Goal: Task Accomplishment & Management: Complete application form

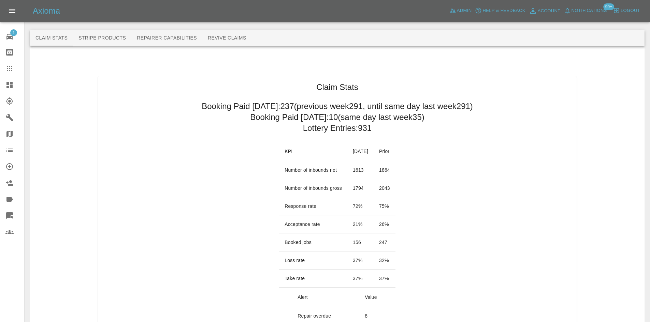
click at [13, 84] on icon at bounding box center [9, 85] width 8 height 8
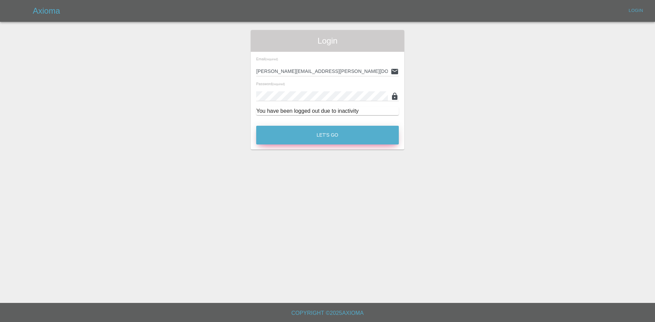
click at [324, 134] on button "Let's Go" at bounding box center [327, 135] width 143 height 19
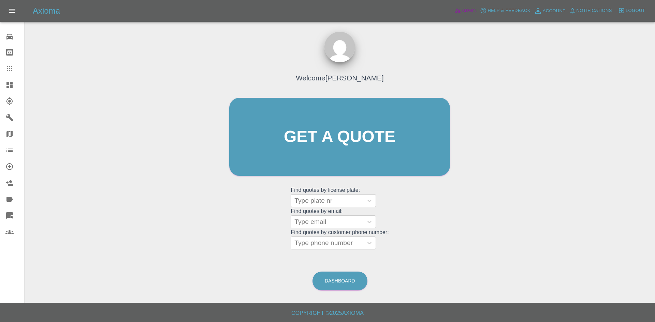
click at [476, 11] on span "Admin" at bounding box center [469, 11] width 15 height 8
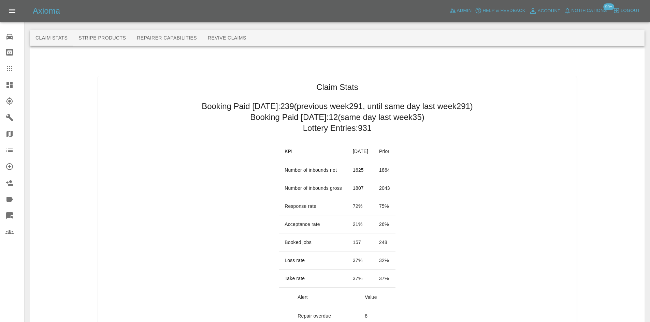
drag, startPoint x: 3, startPoint y: 84, endPoint x: 323, endPoint y: 308, distance: 390.6
click at [3, 84] on link "Dashboard" at bounding box center [12, 85] width 24 height 16
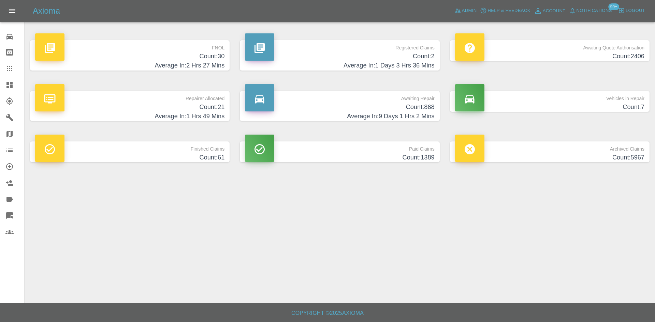
click at [193, 155] on h4 "Count: 61" at bounding box center [129, 157] width 189 height 9
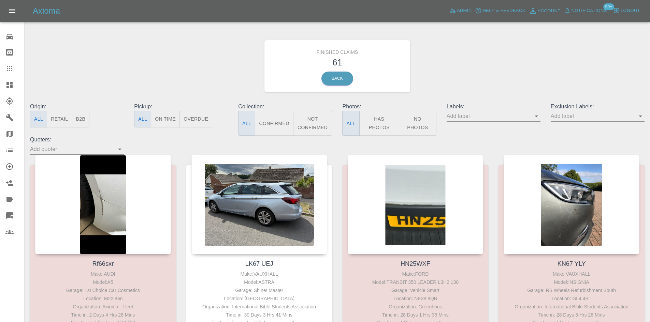
click at [66, 119] on button "Retail" at bounding box center [59, 119] width 25 height 17
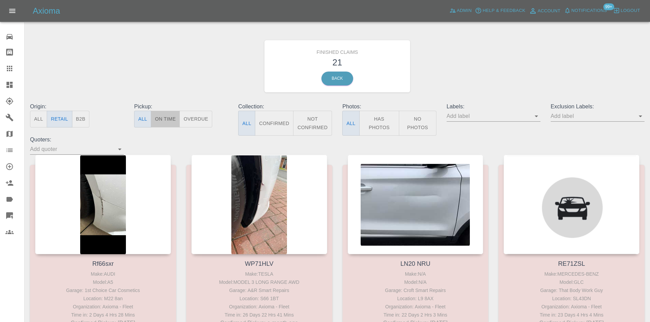
click at [168, 121] on button "On Time" at bounding box center [165, 119] width 29 height 17
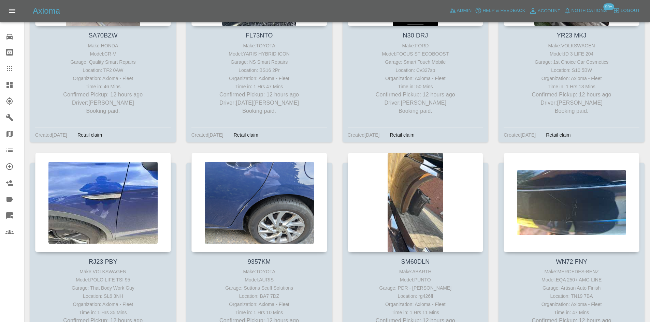
scroll to position [313, 0]
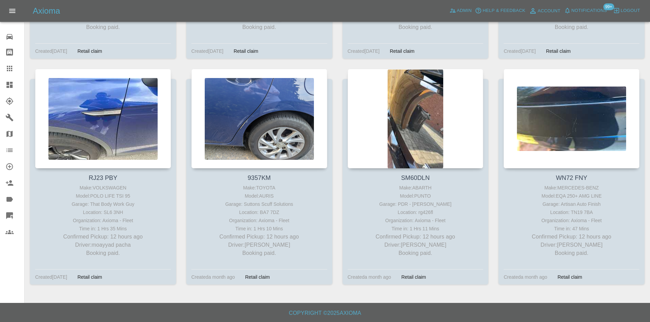
click at [3, 87] on link "Dashboard" at bounding box center [12, 85] width 24 height 16
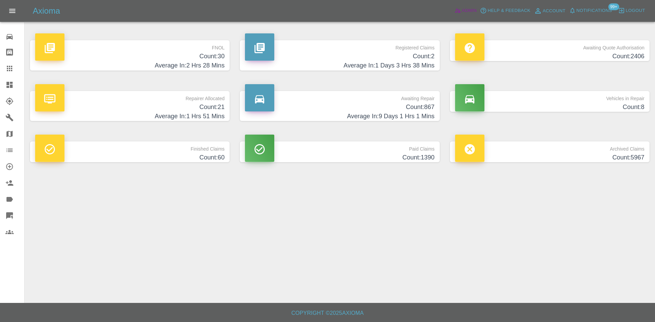
click at [470, 11] on span "Admin" at bounding box center [469, 11] width 15 height 8
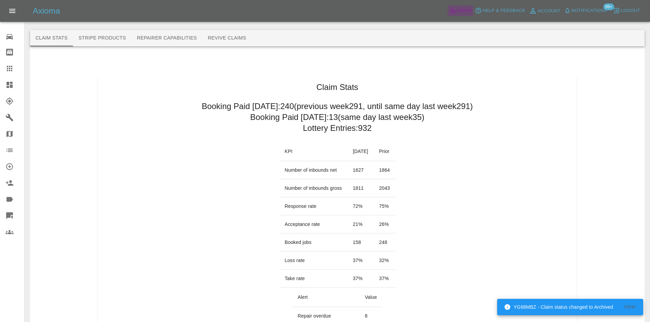
click at [464, 9] on span "Admin" at bounding box center [464, 11] width 15 height 8
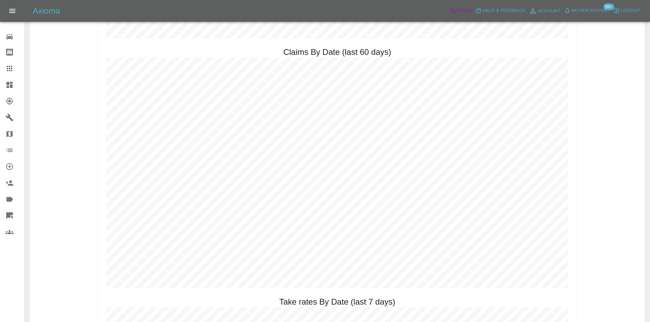
scroll to position [751, 0]
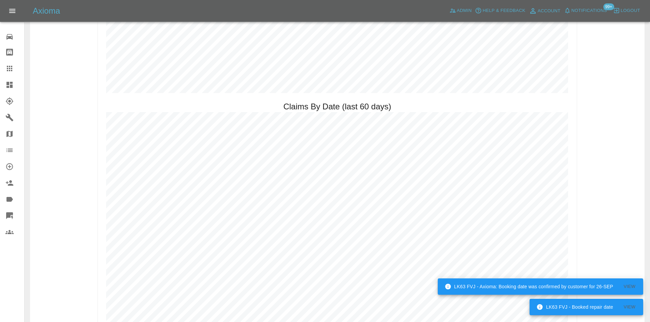
click at [5, 85] on link "Dashboard" at bounding box center [12, 85] width 24 height 16
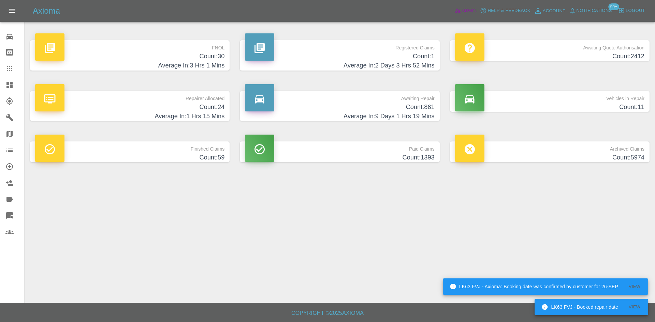
click at [464, 10] on span "Admin" at bounding box center [469, 11] width 15 height 8
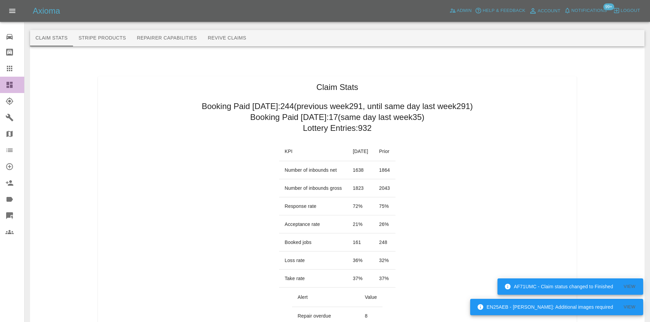
click at [7, 85] on icon at bounding box center [9, 85] width 6 height 6
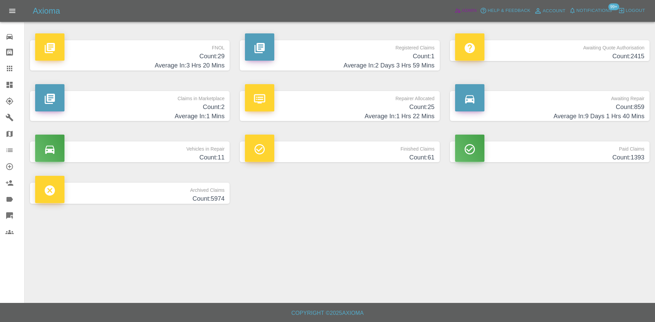
click at [457, 13] on icon at bounding box center [457, 10] width 7 height 7
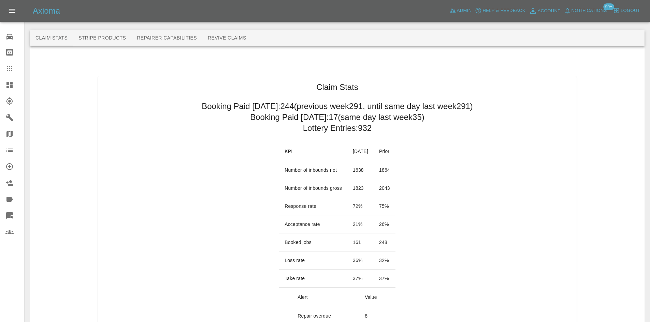
click at [374, 109] on h2 "Booking Paid since Saturday: 244 (previous week 291 , until same day last week …" at bounding box center [337, 106] width 271 height 11
click at [268, 113] on h2 "Booking Paid today: 17 (same day last week 35 )" at bounding box center [337, 117] width 174 height 11
click at [266, 115] on h2 "Booking Paid today: 17 (same day last week 35 )" at bounding box center [337, 117] width 174 height 11
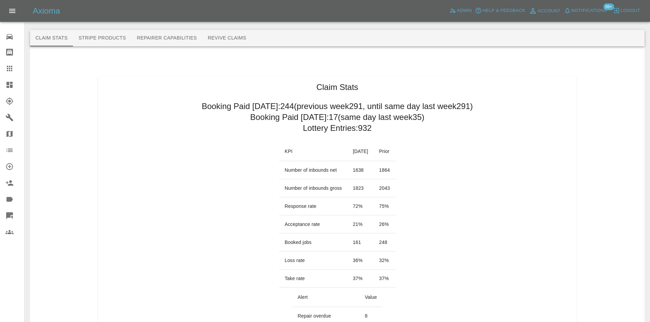
click at [266, 115] on h2 "Booking Paid today: 17 (same day last week 35 )" at bounding box center [337, 117] width 174 height 11
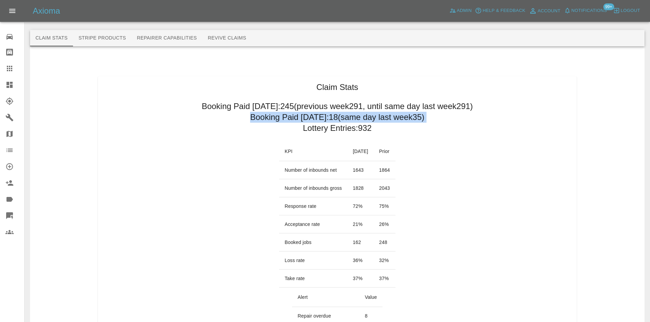
click at [265, 118] on h2 "Booking Paid today: 18 (same day last week 35 )" at bounding box center [337, 117] width 174 height 11
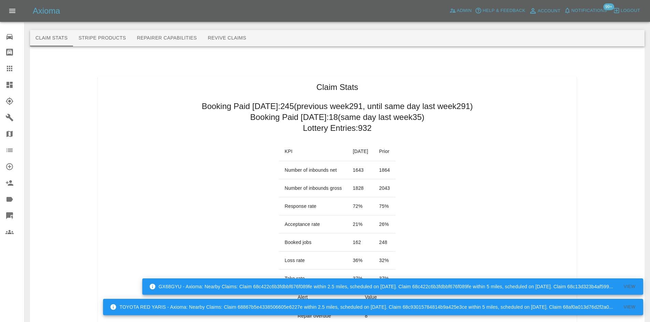
click at [8, 67] on icon at bounding box center [9, 68] width 5 height 5
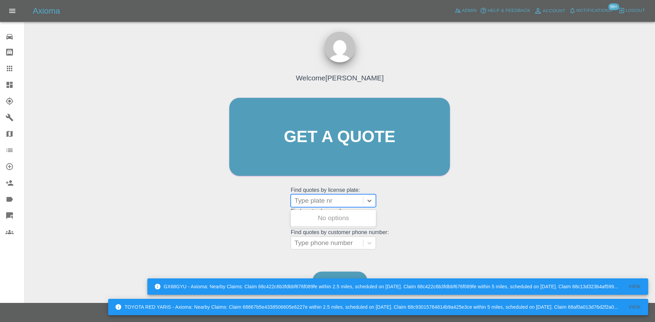
click at [333, 207] on div "Type plate nr" at bounding box center [327, 201] width 72 height 12
paste input "ML72BKK"
type input "ML72BKK"
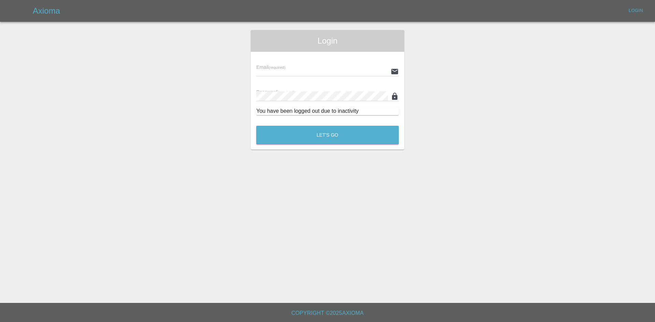
type input "[PERSON_NAME][EMAIL_ADDRESS][PERSON_NAME][DOMAIN_NAME]"
click at [311, 134] on button "Let's Go" at bounding box center [327, 135] width 143 height 19
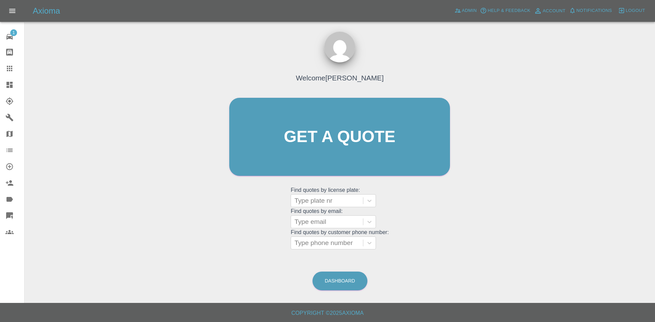
click at [324, 193] on grid "Find quotes by license plate: Type plate nr" at bounding box center [340, 197] width 98 height 20
click at [323, 201] on div at bounding box center [326, 201] width 65 height 10
paste input "ML72BKK"
type input "ML72BKK"
click at [328, 219] on div "ML72BKK, Paid" at bounding box center [333, 219] width 85 height 14
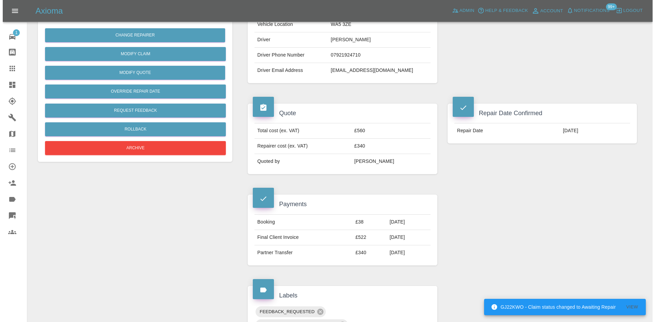
scroll to position [68, 0]
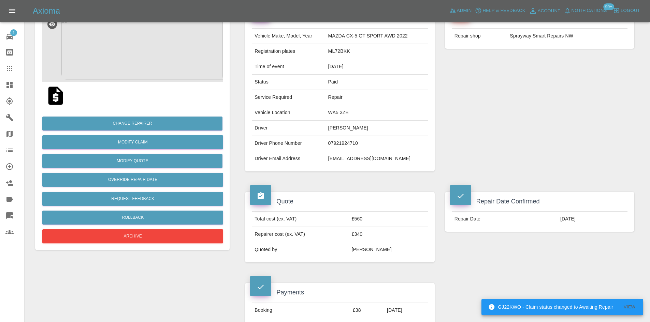
click at [149, 63] on img at bounding box center [132, 48] width 181 height 68
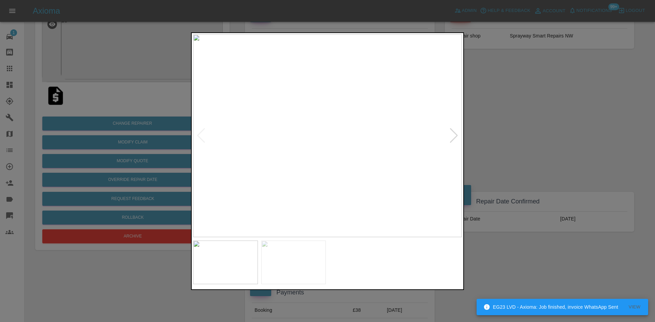
click at [452, 137] on div at bounding box center [453, 135] width 9 height 15
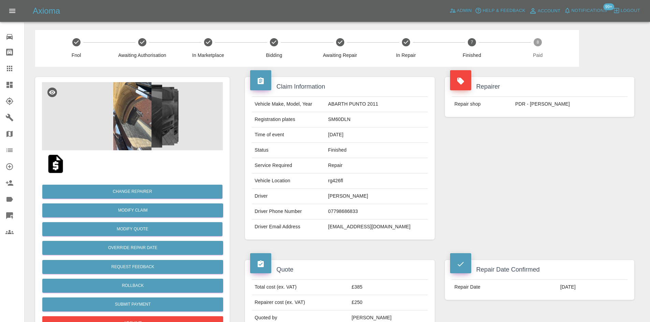
scroll to position [34, 0]
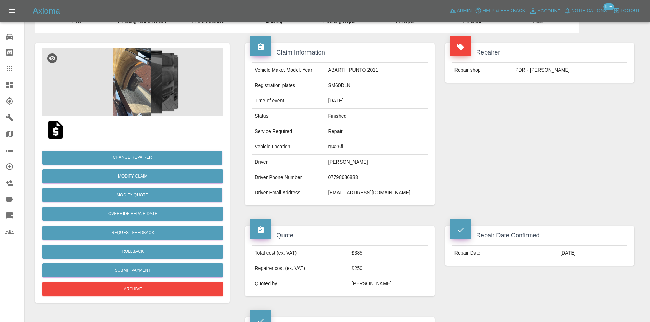
click at [364, 197] on td "[EMAIL_ADDRESS][DOMAIN_NAME]" at bounding box center [377, 193] width 102 height 15
click at [364, 197] on td "louie7911@icloud.com" at bounding box center [377, 193] width 102 height 15
copy div "louie7911@icloud.com"
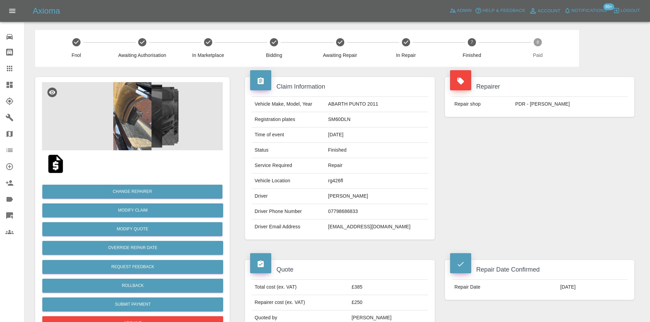
scroll to position [34, 0]
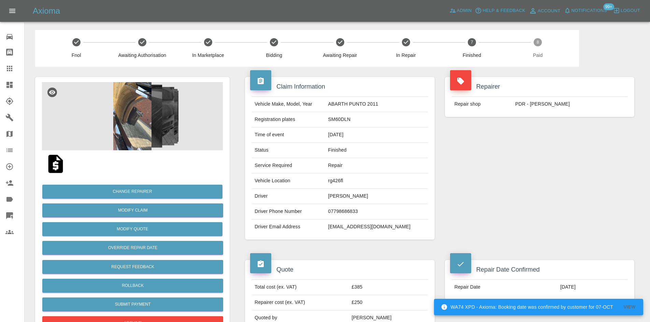
scroll to position [34, 0]
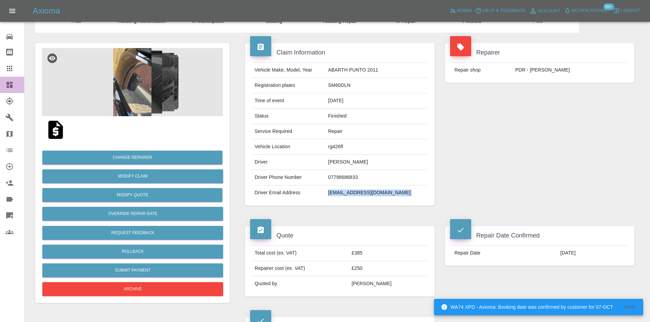
click at [3, 87] on link "Dashboard" at bounding box center [12, 85] width 24 height 16
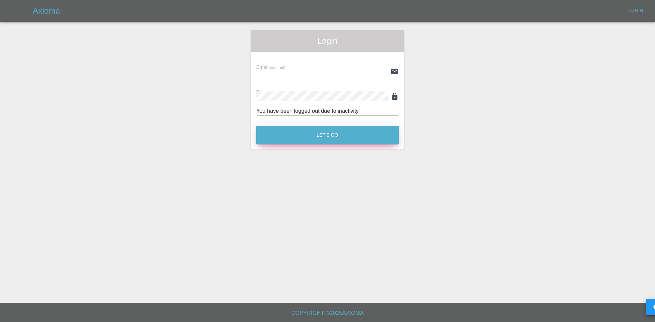
type input "alex.kennett@axioma.co.uk"
click at [305, 134] on button "Let's Go" at bounding box center [327, 135] width 143 height 19
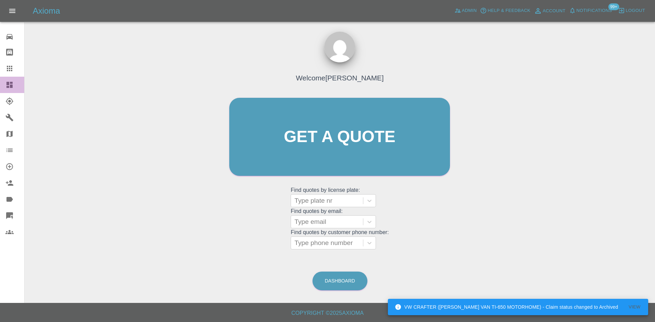
click at [10, 88] on icon at bounding box center [9, 85] width 6 height 6
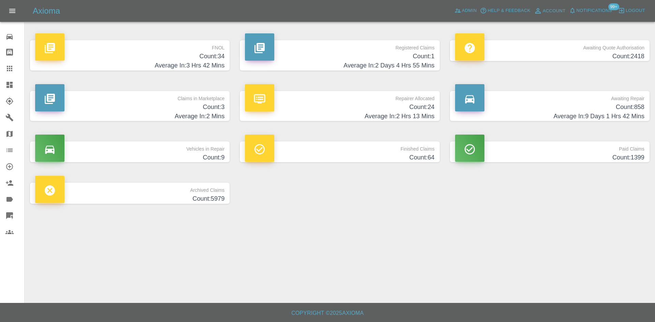
click at [393, 103] on h4 "Count: 24" at bounding box center [339, 107] width 189 height 9
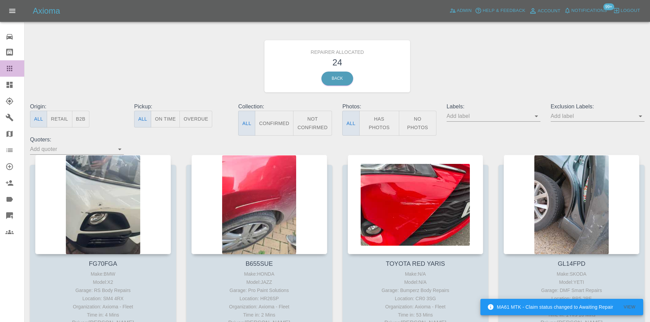
click at [19, 70] on div at bounding box center [14, 68] width 19 height 8
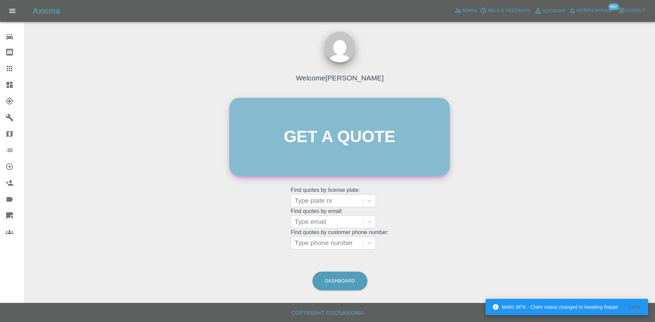
click at [321, 115] on link "Get a quote" at bounding box center [339, 137] width 221 height 78
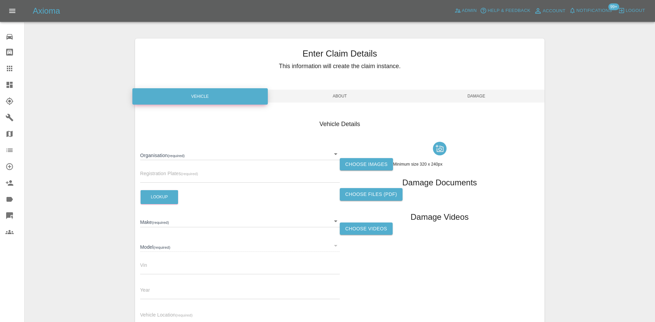
click at [330, 153] on body "Axioma Admin Help & Feedback Account Notifications 99+ Logout 0 Repair home Bod…" at bounding box center [327, 195] width 655 height 390
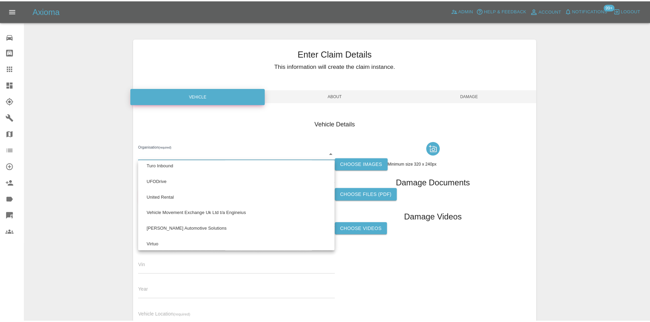
scroll to position [588, 0]
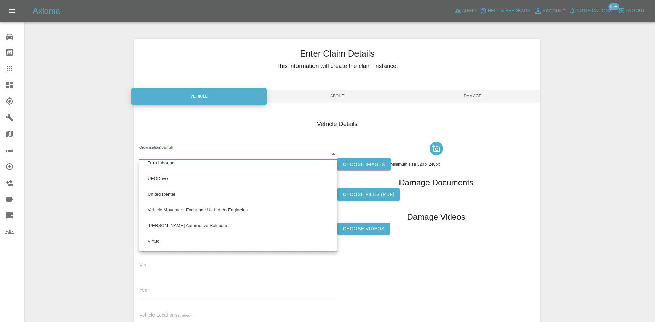
click at [465, 14] on div at bounding box center [327, 161] width 655 height 322
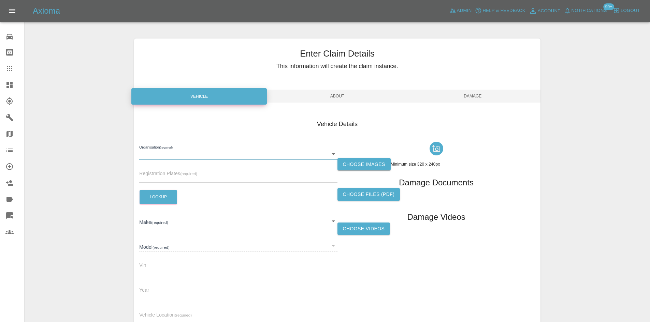
click at [464, 11] on div "Auto Windscreens Autoserve Axioma - Fleet BookMyGarage Co-wheels Car Club Count…" at bounding box center [325, 161] width 650 height 322
click at [464, 11] on span "Admin" at bounding box center [464, 11] width 15 height 8
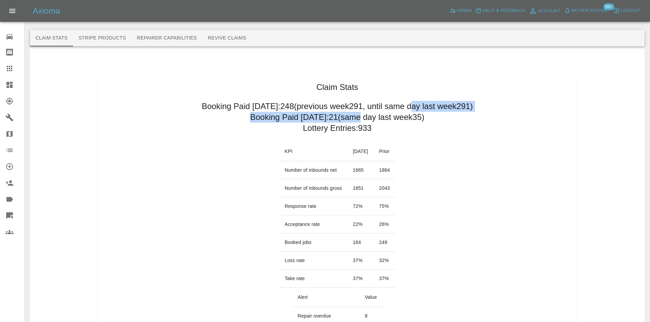
drag, startPoint x: 428, startPoint y: 112, endPoint x: 337, endPoint y: 109, distance: 90.8
click at [314, 113] on h2 "Booking Paid today: 21 (same day last week 35 )" at bounding box center [337, 117] width 174 height 11
click at [264, 113] on h2 "Booking Paid today: 21 (same day last week 35 )" at bounding box center [337, 117] width 174 height 11
drag, startPoint x: 250, startPoint y: 117, endPoint x: 426, endPoint y: 122, distance: 175.8
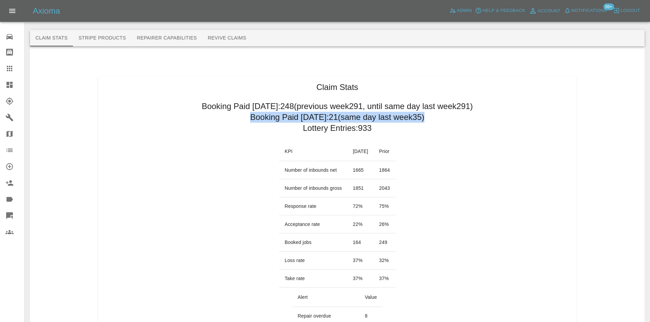
copy h2 "Booking Paid today: 21 (same day last week 35 )"
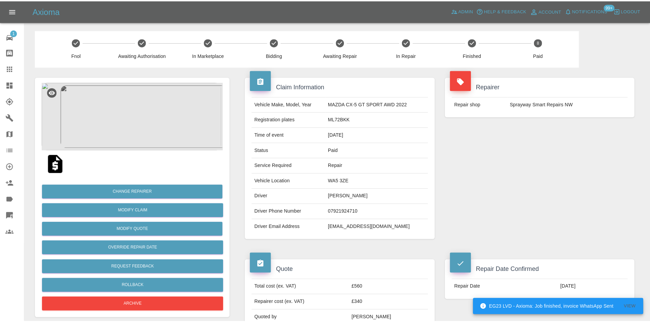
scroll to position [68, 0]
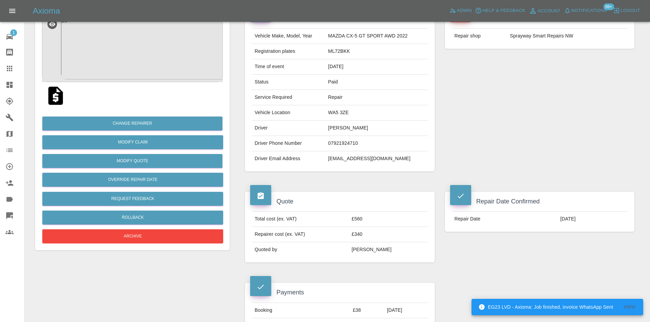
click at [0, 81] on link "Dashboard" at bounding box center [12, 85] width 24 height 16
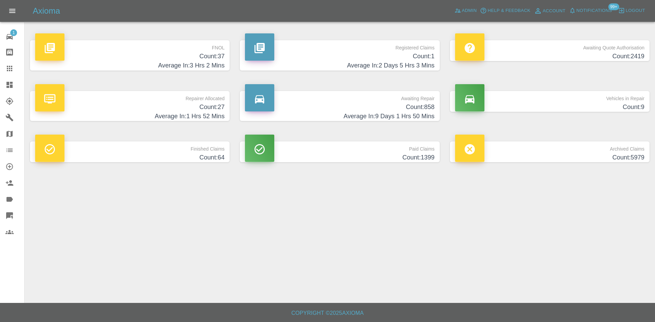
click at [185, 114] on h4 "Average In: 1 Hrs 52 Mins" at bounding box center [129, 116] width 189 height 9
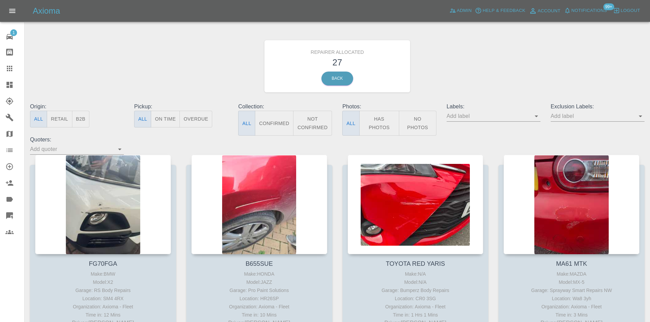
click at [83, 122] on button "B2B" at bounding box center [81, 119] width 18 height 17
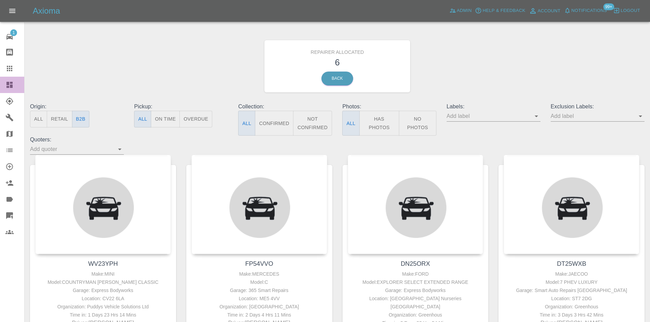
click at [1, 83] on link "Dashboard" at bounding box center [12, 85] width 24 height 16
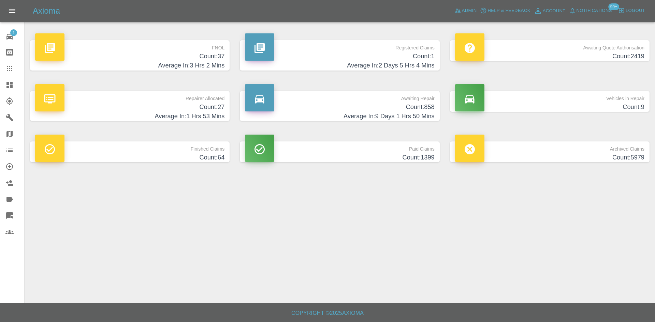
click at [587, 105] on h4 "Count: 9" at bounding box center [549, 107] width 189 height 9
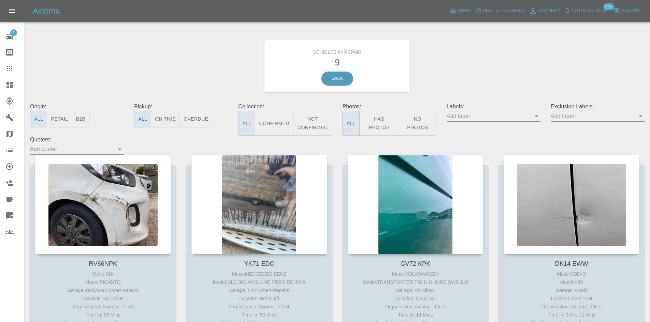
click at [13, 83] on icon at bounding box center [9, 85] width 8 height 8
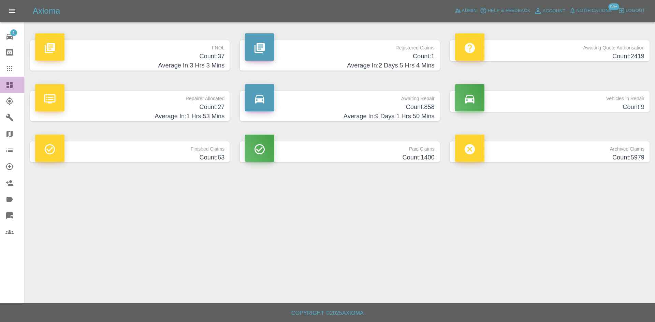
click at [5, 80] on link "Dashboard" at bounding box center [12, 85] width 24 height 16
click at [458, 5] on div "Axioma Admin Help & Feedback Account Notifications 99+ Logout" at bounding box center [327, 11] width 655 height 22
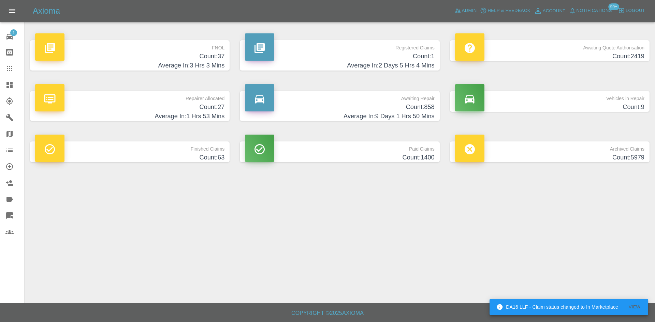
drag, startPoint x: 6, startPoint y: 69, endPoint x: 293, endPoint y: 134, distance: 294.3
click at [6, 69] on icon at bounding box center [9, 68] width 8 height 8
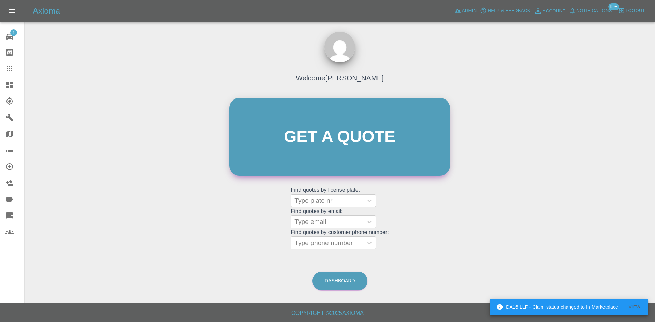
click at [320, 145] on link "Get a quote" at bounding box center [339, 137] width 221 height 78
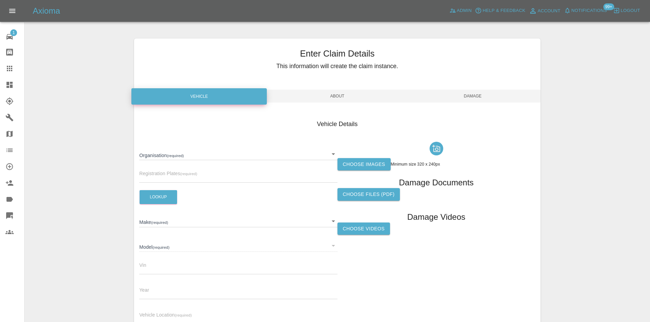
click at [240, 153] on body "DA16 LLF - Claim status changed to In Marketplace View Axioma Admin Help & Feed…" at bounding box center [325, 195] width 650 height 390
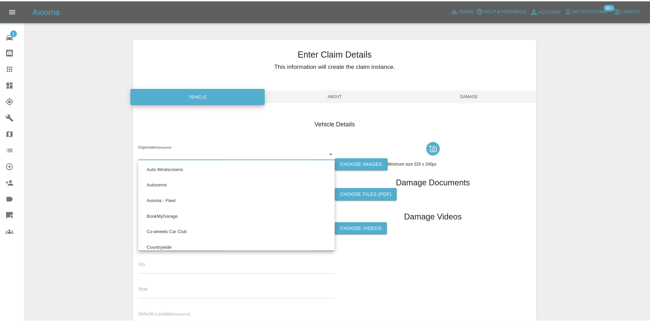
scroll to position [200, 0]
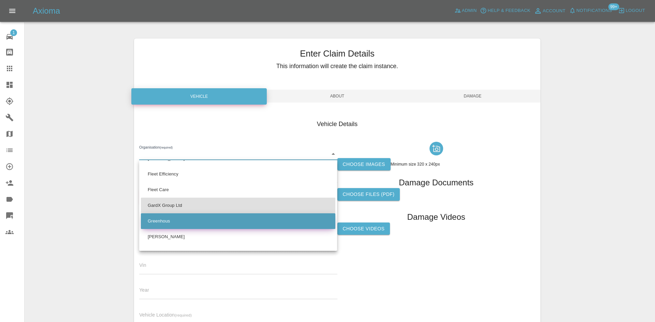
click at [202, 218] on li "Greenhous" at bounding box center [238, 222] width 194 height 16
type input "6867b9a2fffed1d6b5e834a3"
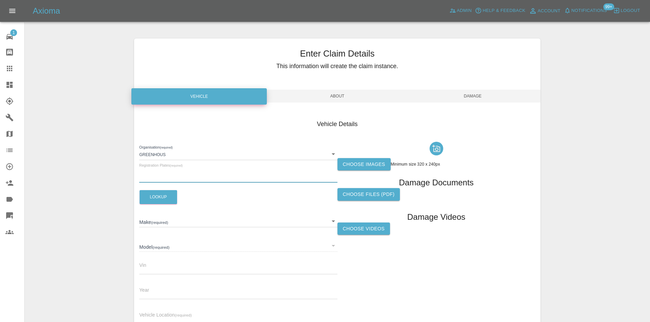
click at [184, 177] on input "text" at bounding box center [238, 178] width 198 height 10
paste input "[EMAIL_ADDRESS][DOMAIN_NAME]"
type input "[EMAIL_ADDRESS][DOMAIN_NAME]"
drag, startPoint x: 240, startPoint y: 174, endPoint x: 92, endPoint y: 170, distance: 147.5
click at [92, 170] on div "Enter Claim Details This information will create the claim instance. Vehicle Ab…" at bounding box center [337, 196] width 625 height 333
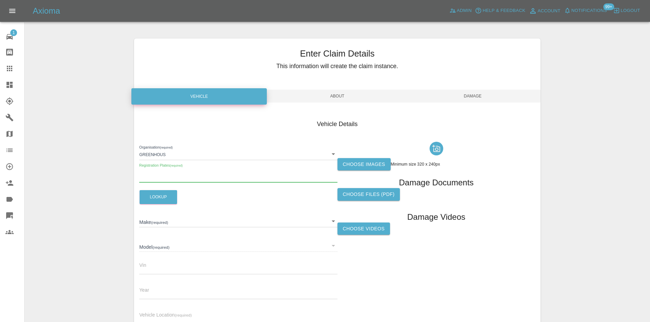
paste input "DU75OUE"
type input "DU75OUE"
click at [156, 189] on div "Organisation (required) Greenhous 6867b9a2fffed1d6b5e834a3 Registration Plates …" at bounding box center [238, 234] width 198 height 191
click at [159, 193] on button "Lookup" at bounding box center [159, 197] width 38 height 14
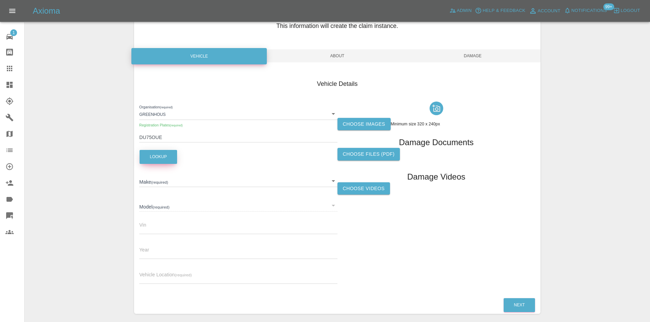
type input "OMODA"
type input "2025"
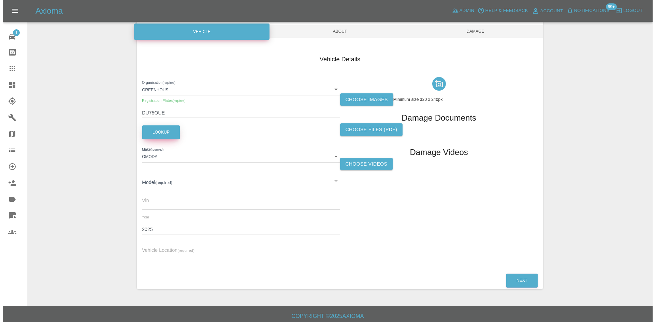
scroll to position [68, 0]
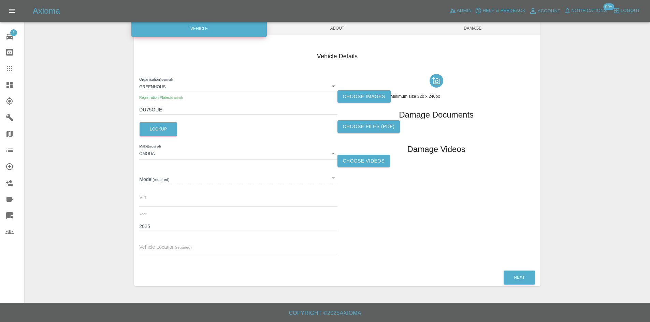
click at [255, 179] on div "​" at bounding box center [238, 178] width 198 height 12
click at [329, 180] on div "​" at bounding box center [238, 178] width 198 height 12
click at [196, 197] on input "text" at bounding box center [238, 202] width 198 height 10
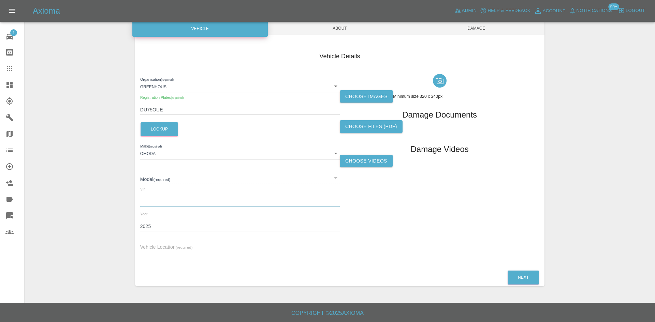
click at [191, 159] on body "Axioma Admin Help & Feedback Account Notifications 99+ Logout 1 Repair home Bod…" at bounding box center [327, 127] width 655 height 390
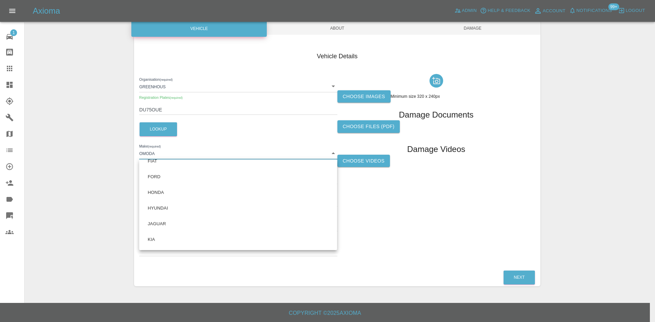
scroll to position [61, 0]
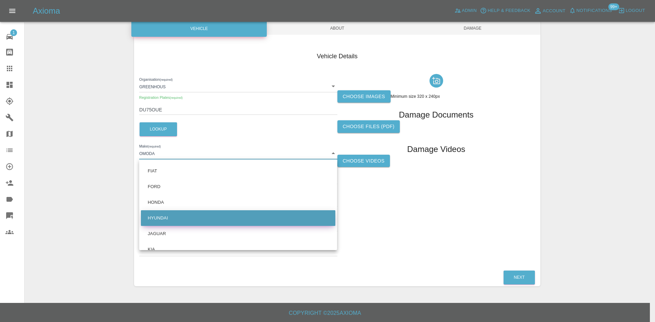
click at [153, 220] on li "HYUNDAI" at bounding box center [238, 219] width 194 height 16
type input "HYUNDAI"
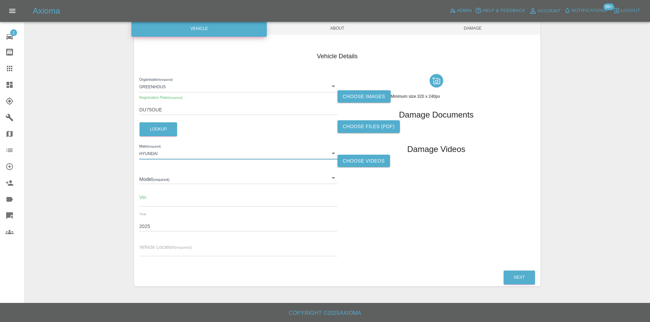
click at [129, 210] on div "Enter Claim Details This information will create the claim instance. Vehicle Ab…" at bounding box center [337, 128] width 625 height 333
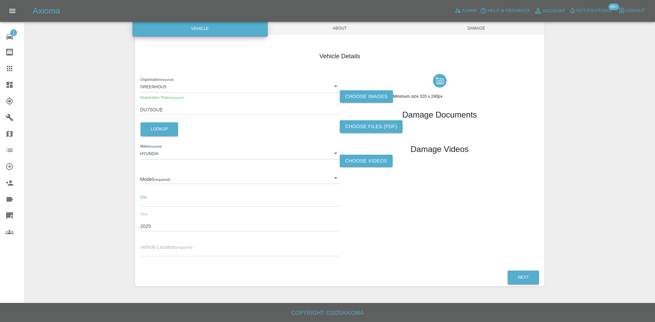
click at [184, 155] on body "Axioma Admin Help & Feedback Account Notifications 99+ Logout 1 Repair home Bod…" at bounding box center [327, 127] width 655 height 390
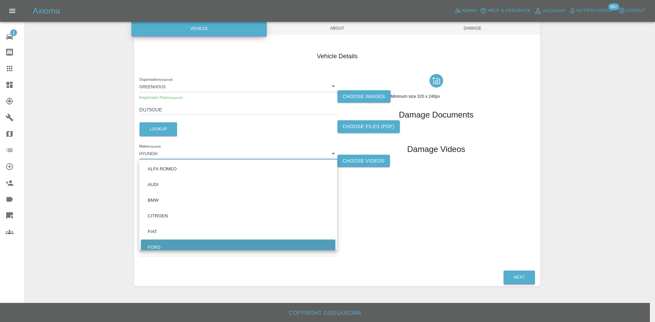
scroll to position [74, 0]
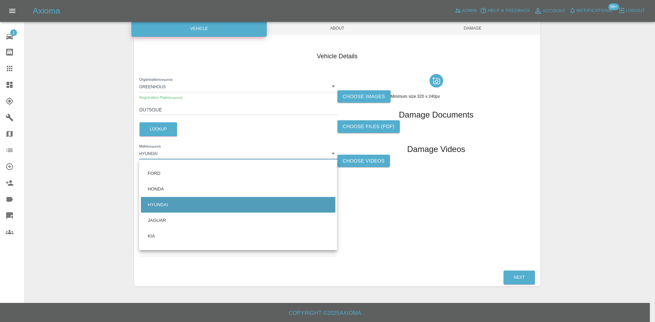
click at [172, 130] on div at bounding box center [327, 161] width 655 height 322
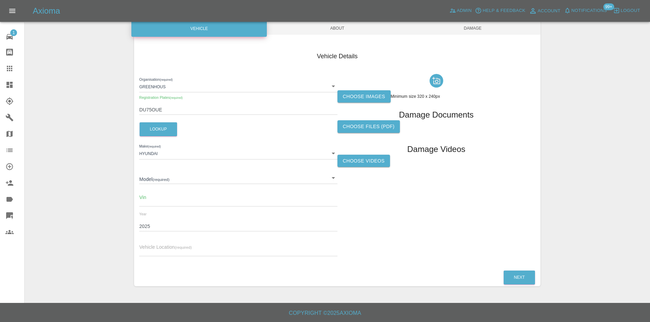
click at [172, 129] on div "ALFA ROMEO AUDI BMW CITROEN FIAT FORD HONDA HYUNDAI JAGUAR KIA LAND ROVER LEXUS…" at bounding box center [325, 161] width 650 height 322
click at [172, 129] on button "Lookup" at bounding box center [159, 129] width 38 height 14
click at [171, 129] on button "Lookup" at bounding box center [159, 129] width 38 height 14
click at [182, 192] on div "Vin" at bounding box center [238, 197] width 198 height 19
click at [189, 182] on body "Axioma Admin Help & Feedback Account Notifications 99+ Logout 1 Repair home Bod…" at bounding box center [325, 127] width 650 height 390
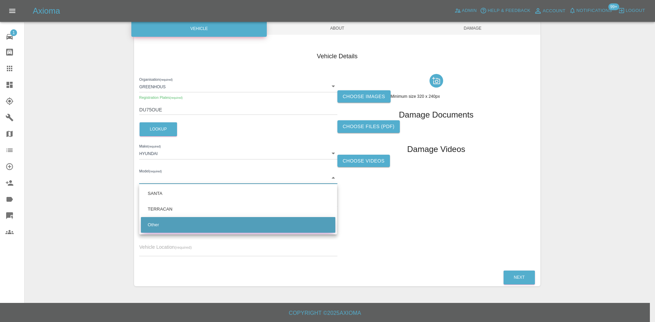
click at [173, 220] on li "Other" at bounding box center [238, 225] width 194 height 16
type input "Other"
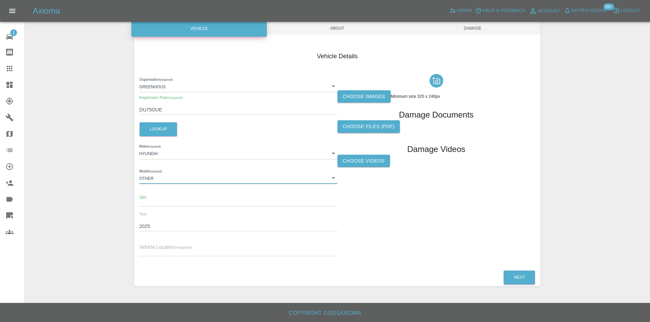
type input "OMODA"
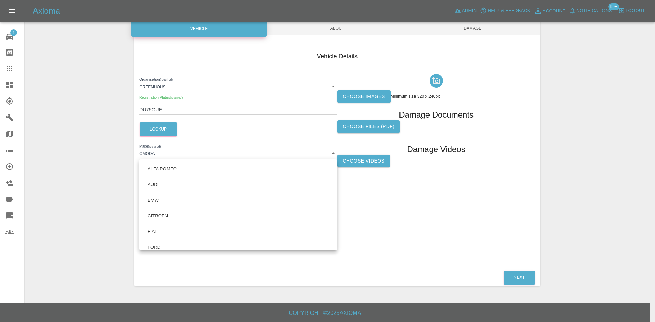
click at [192, 152] on body "Axioma Admin Help & Feedback Account Notifications 99+ Logout 1 Repair home Bod…" at bounding box center [327, 127] width 655 height 390
click at [192, 152] on div at bounding box center [327, 161] width 655 height 322
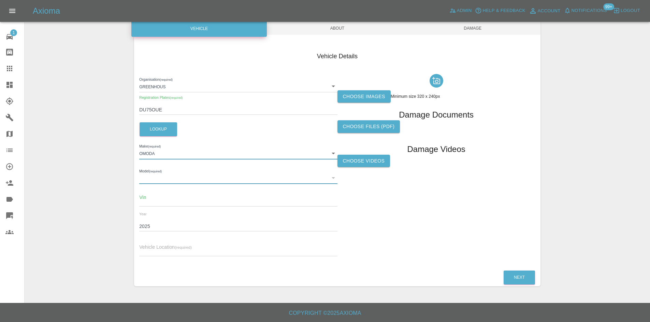
click at [192, 176] on div "​" at bounding box center [238, 178] width 198 height 12
click at [190, 179] on div "​" at bounding box center [238, 178] width 198 height 12
click at [168, 207] on div "Organisation (required) Greenhous 6867b9a2fffed1d6b5e834a3 Registration Plates …" at bounding box center [238, 166] width 198 height 191
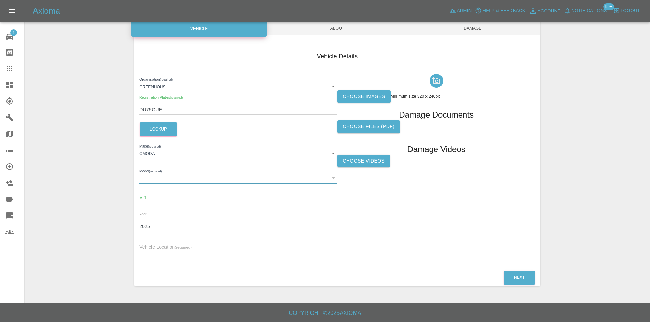
click at [168, 201] on input "text" at bounding box center [238, 202] width 198 height 10
click at [153, 252] on input "text" at bounding box center [238, 252] width 198 height 10
click at [166, 203] on input "s" at bounding box center [238, 202] width 198 height 10
click at [189, 255] on input "text" at bounding box center [238, 252] width 198 height 10
click at [290, 198] on input "sddddddddddddddddddddddddddddddddddddd" at bounding box center [238, 202] width 198 height 10
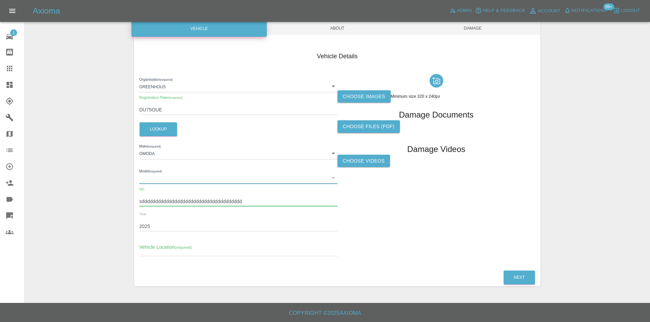
click at [127, 204] on div "Enter Claim Details This information will create the claim instance. Vehicle Ab…" at bounding box center [337, 128] width 625 height 333
type input "unknown"
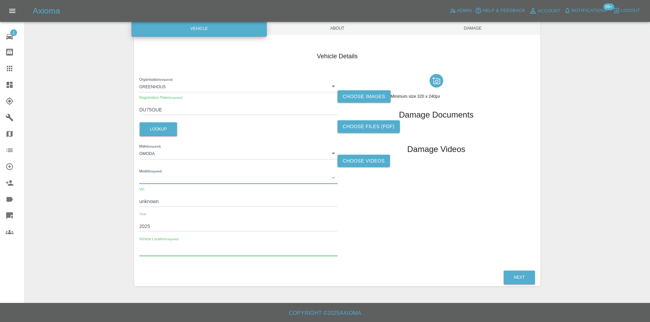
click at [151, 256] on input "text" at bounding box center [238, 252] width 198 height 10
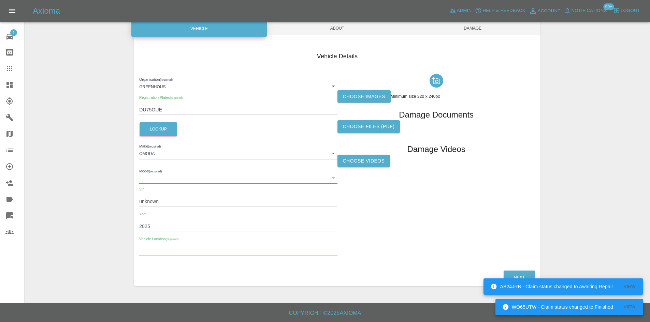
paste input "[STREET_ADDRESS]"
type input "[STREET_ADDRESS]"
click at [377, 95] on label "Choose images" at bounding box center [363, 96] width 53 height 13
click at [0, 0] on input "Choose images" at bounding box center [0, 0] width 0 height 0
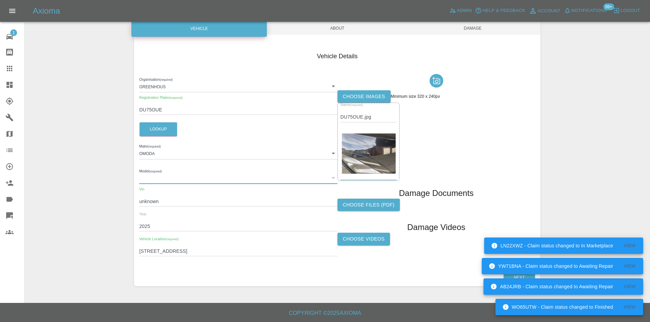
click at [329, 34] on span "About" at bounding box center [337, 28] width 135 height 13
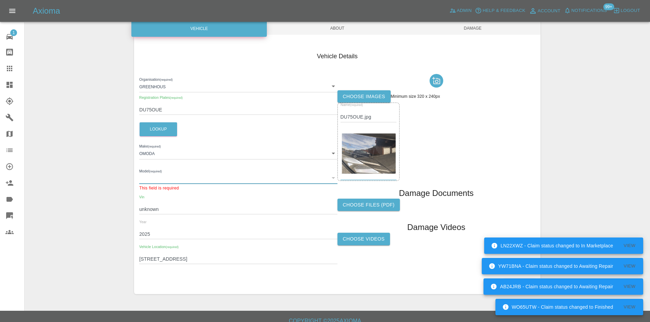
click at [183, 179] on div "​" at bounding box center [238, 178] width 198 height 12
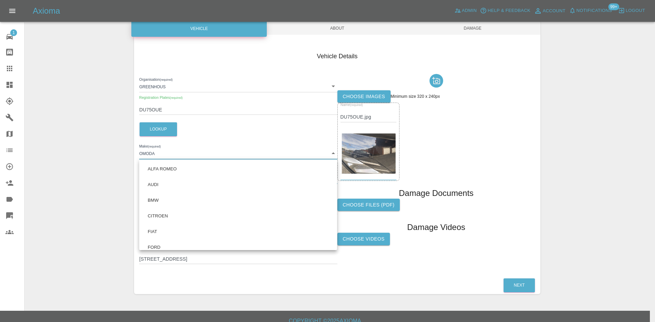
click at [176, 155] on body "WO65UTW - Claim status changed to Finished View AB24JRB - Claim status changed …" at bounding box center [327, 131] width 655 height 398
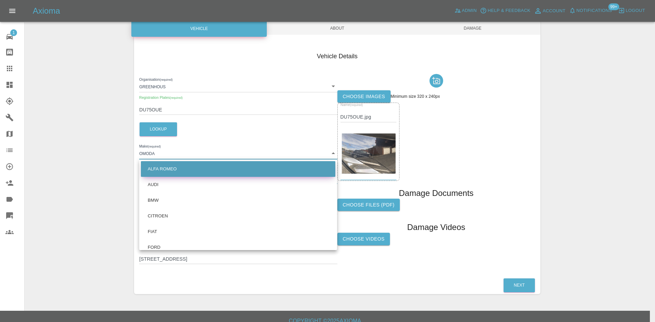
click at [171, 177] on li "ALFA ROMEO" at bounding box center [238, 169] width 194 height 16
type input "ALFA ROMEO"
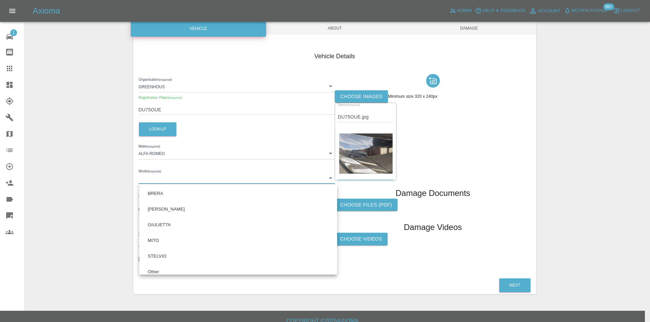
click at [170, 178] on body "Axioma Admin Help & Feedback Account Notifications 99+ Logout 1 Repair home Bod…" at bounding box center [325, 131] width 650 height 398
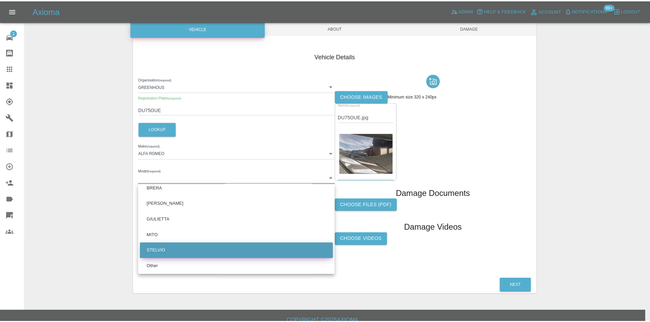
scroll to position [7, 0]
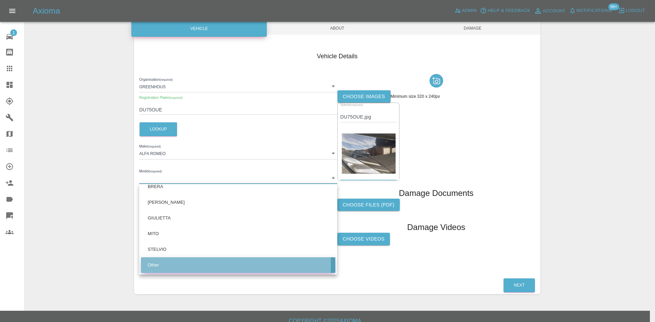
click at [175, 266] on li "Other" at bounding box center [238, 266] width 194 height 16
type input "Other"
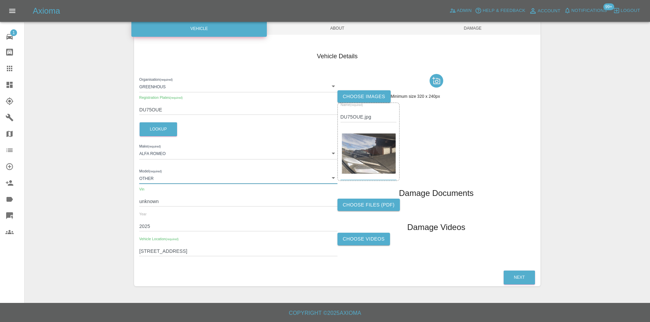
click at [318, 35] on div "Enter Claim Details This information will create the claim instance. Vehicle Ab…" at bounding box center [337, 129] width 406 height 316
click at [320, 32] on span "About" at bounding box center [337, 28] width 135 height 13
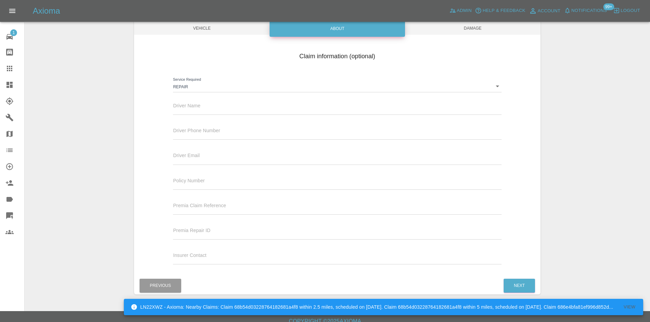
click at [230, 114] on input "text" at bounding box center [337, 110] width 328 height 10
paste input "[PERSON_NAME]"
type input "[PERSON_NAME]"
click at [189, 128] on span "Driver Phone Number" at bounding box center [196, 130] width 47 height 5
click at [187, 133] on input "text" at bounding box center [337, 135] width 328 height 10
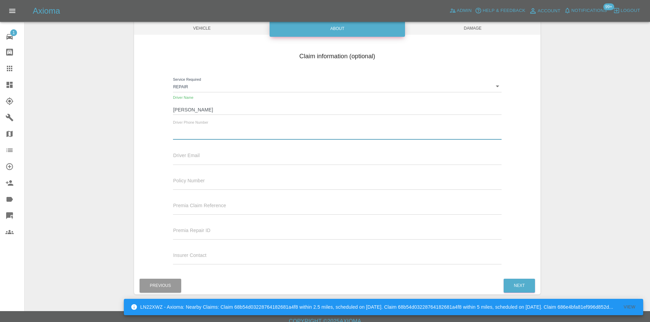
paste input "447736926147"
drag, startPoint x: 179, startPoint y: 134, endPoint x: 146, endPoint y: 140, distance: 33.3
click at [146, 140] on div "Claim information (optional) Service Required Repair repair Driver Name [PERSON…" at bounding box center [337, 159] width 406 height 222
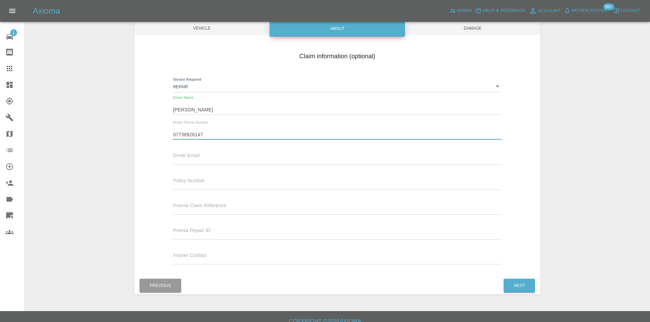
type input "07736926147"
click at [444, 26] on span "Damage" at bounding box center [472, 28] width 135 height 13
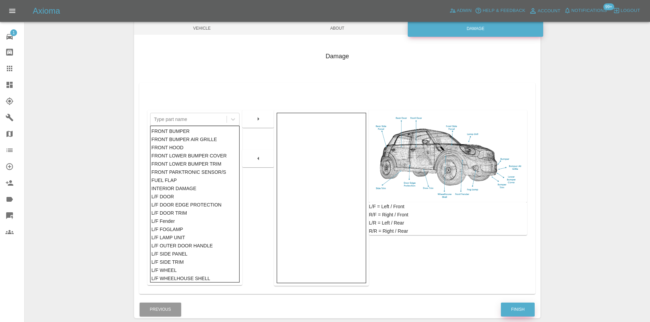
click at [519, 307] on button "Finish" at bounding box center [518, 310] width 34 height 14
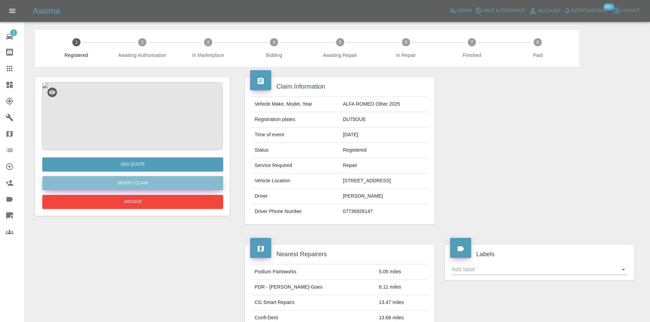
click at [169, 180] on link "Modify Claim" at bounding box center [132, 183] width 181 height 14
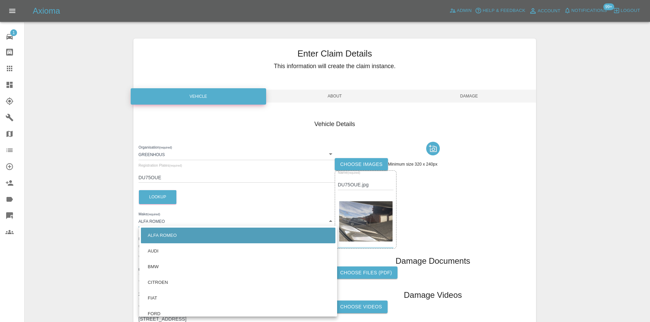
click at [201, 223] on body "Axioma Admin Help & Feedback Account Notifications 99+ Logout 1 Repair home Bod…" at bounding box center [325, 195] width 650 height 390
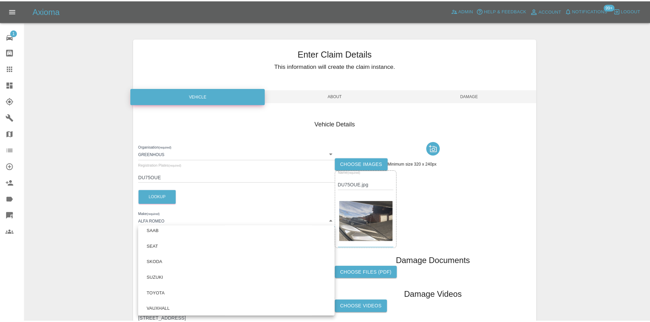
scroll to position [231, 0]
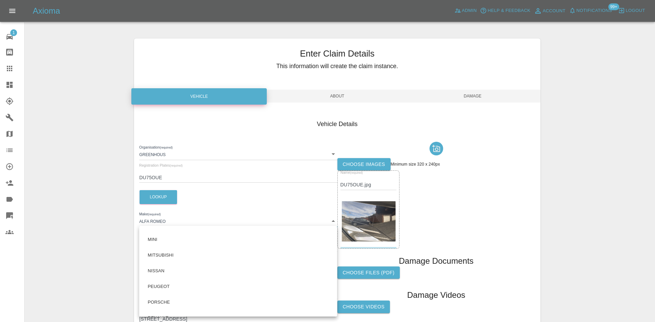
click at [227, 207] on div at bounding box center [327, 161] width 655 height 322
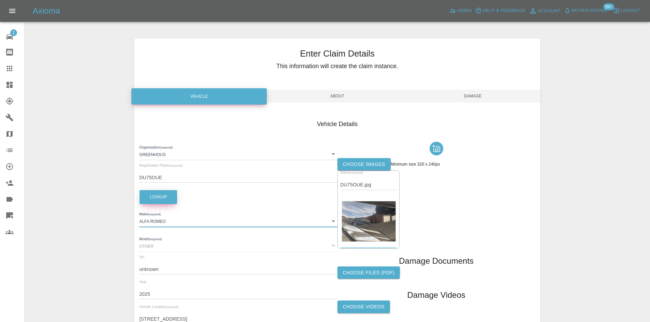
click at [166, 200] on button "Lookup" at bounding box center [159, 197] width 38 height 14
click at [210, 238] on div "Model (required) Other Other" at bounding box center [238, 243] width 198 height 18
click at [447, 88] on div "Enter Claim Details This information will create the claim instance. Vehicle Ab…" at bounding box center [337, 197] width 406 height 316
click at [449, 92] on span "Damage" at bounding box center [472, 96] width 135 height 13
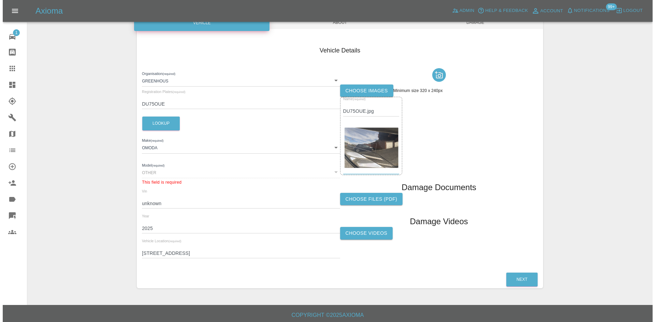
scroll to position [76, 0]
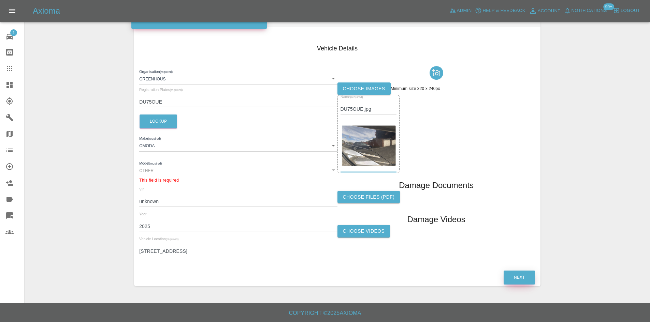
click at [521, 275] on button "Next" at bounding box center [519, 278] width 31 height 14
click at [507, 281] on button "Next" at bounding box center [519, 278] width 31 height 14
click at [234, 171] on div "Other" at bounding box center [238, 170] width 198 height 12
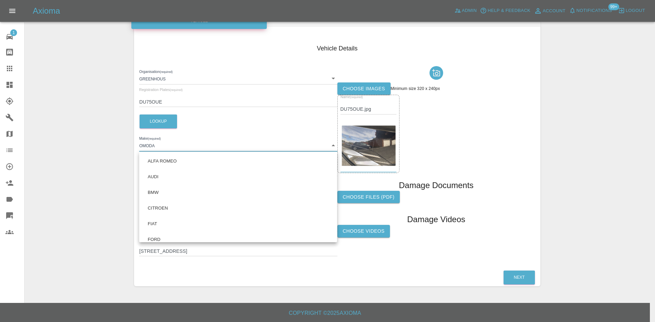
click at [190, 143] on body "Axioma Admin Help & Feedback Account Notifications 99+ Logout 1 Repair home Bod…" at bounding box center [327, 123] width 655 height 398
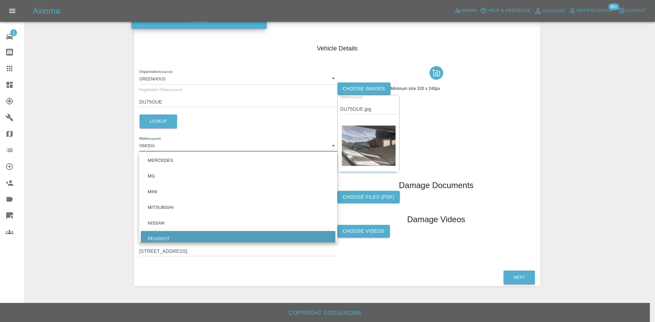
click at [178, 233] on li "PEUGEOT" at bounding box center [238, 239] width 194 height 16
type input "PEUGEOT"
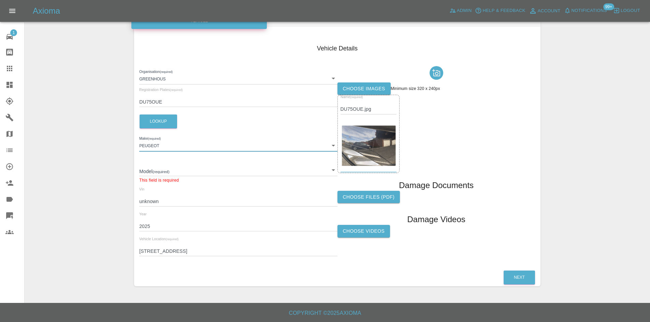
click at [169, 170] on body "Axioma Admin Help & Feedback Account Notifications 99+ Logout 1 Repair home Bod…" at bounding box center [325, 123] width 650 height 398
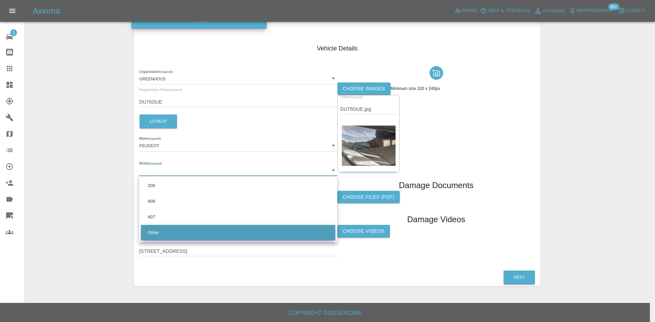
click at [172, 229] on li "Other" at bounding box center [238, 233] width 194 height 16
type input "Other"
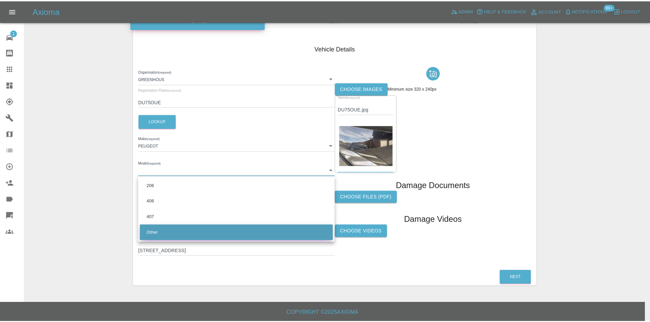
scroll to position [68, 0]
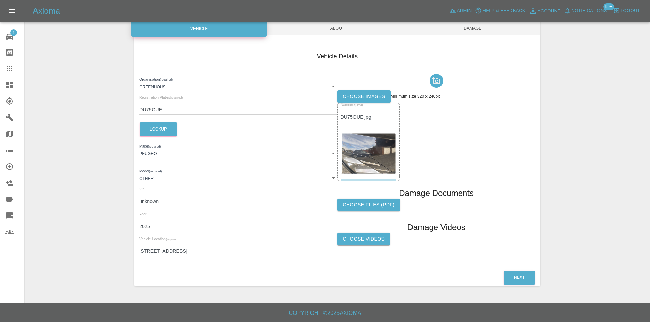
click at [466, 30] on span "Damage" at bounding box center [472, 28] width 135 height 13
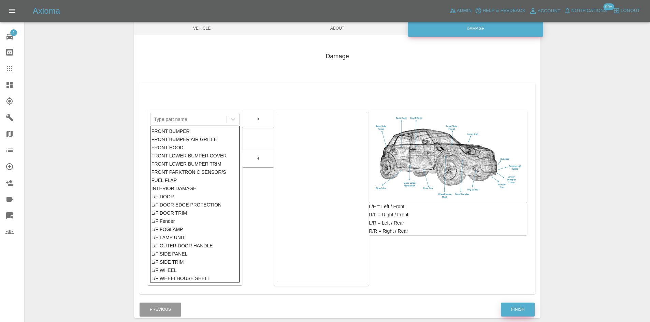
click at [522, 304] on button "Finish" at bounding box center [518, 310] width 34 height 14
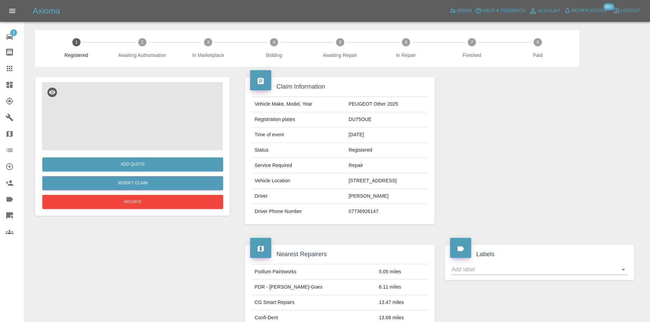
click at [131, 125] on img at bounding box center [132, 116] width 181 height 68
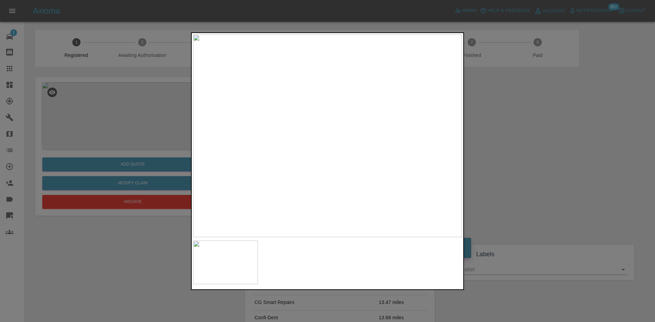
click at [544, 144] on div at bounding box center [327, 161] width 655 height 322
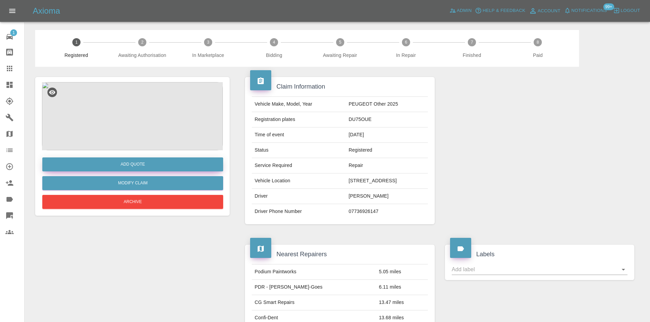
click at [130, 163] on button "Add Quote" at bounding box center [132, 165] width 181 height 14
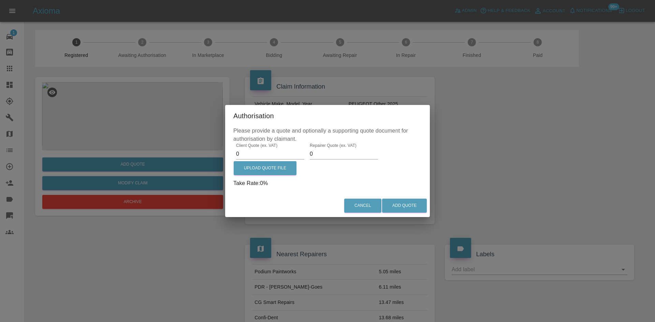
click at [291, 148] on div "Client Quote (ex. VAT) 0" at bounding box center [270, 151] width 68 height 16
click at [281, 155] on input "0" at bounding box center [270, 154] width 68 height 11
click at [280, 156] on input "0" at bounding box center [270, 154] width 68 height 11
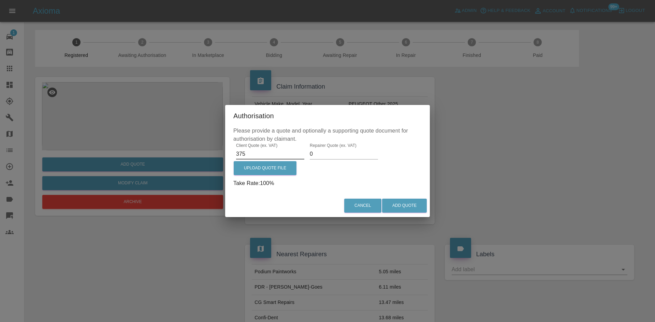
type input "375"
type input "200"
click at [407, 207] on button "Add Quote" at bounding box center [404, 206] width 45 height 14
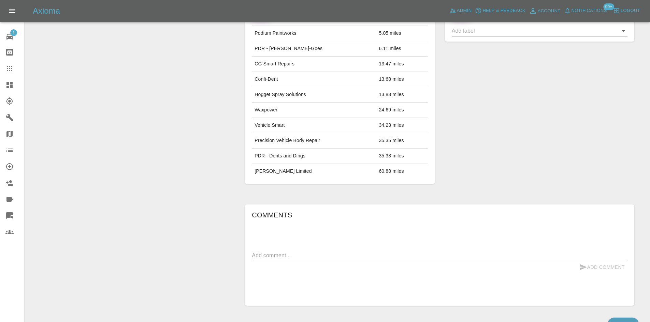
scroll to position [383, 0]
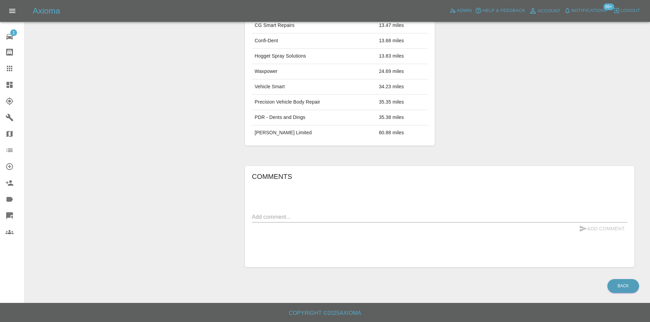
click at [306, 206] on div "Comments x Add Comment" at bounding box center [440, 216] width 376 height 91
click at [307, 214] on textarea at bounding box center [440, 217] width 376 height 8
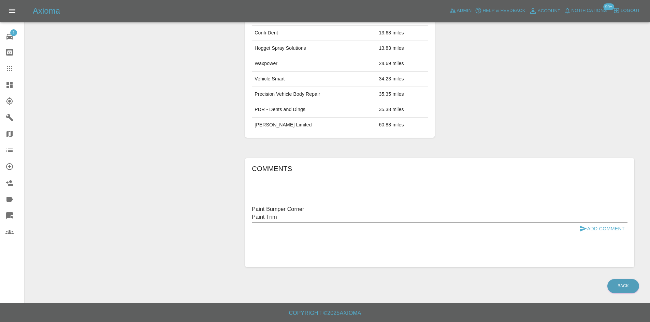
type textarea "Paint Bumper Corner Paint Trim"
click at [597, 233] on button "Add Comment" at bounding box center [601, 229] width 51 height 13
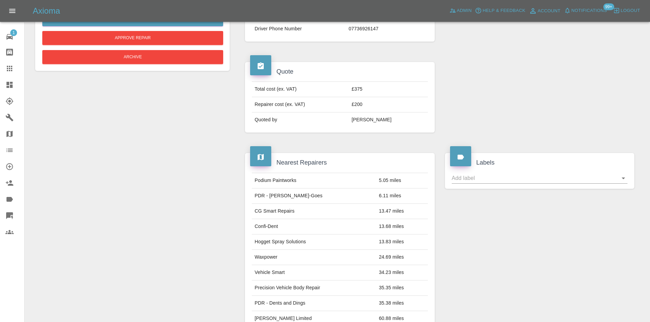
scroll to position [178, 0]
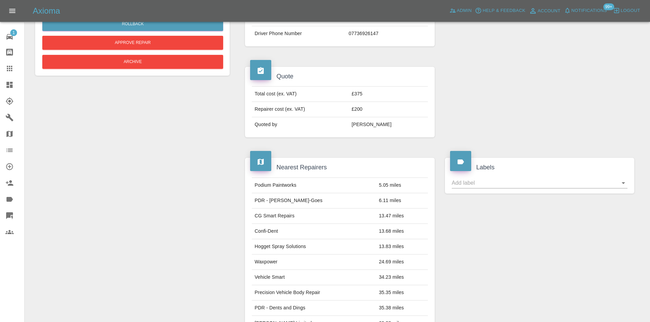
click at [12, 89] on icon at bounding box center [9, 85] width 8 height 8
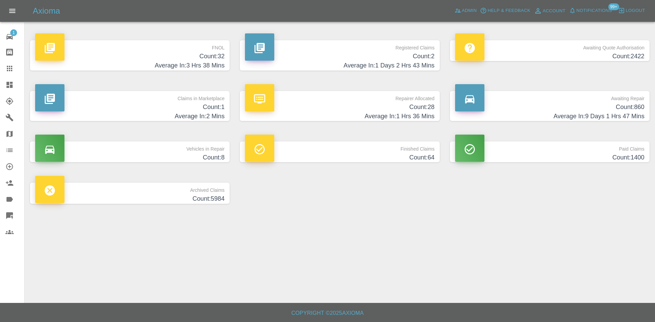
click at [416, 64] on h4 "Average In: 1 Days 2 Hrs 43 Mins" at bounding box center [339, 65] width 189 height 9
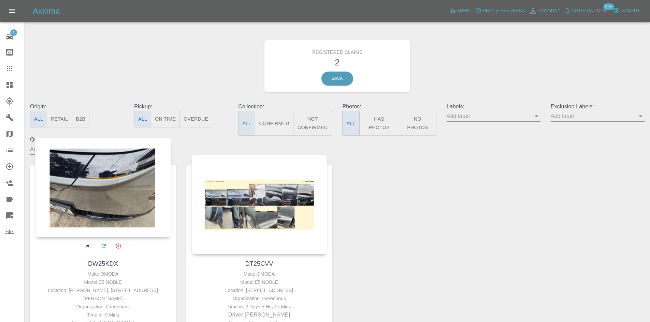
click at [100, 184] on div at bounding box center [103, 188] width 136 height 100
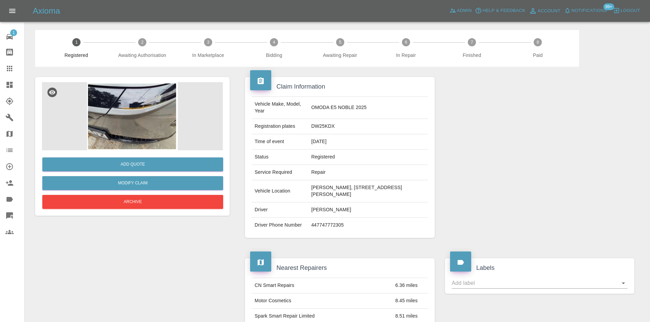
click at [147, 118] on img at bounding box center [132, 116] width 181 height 68
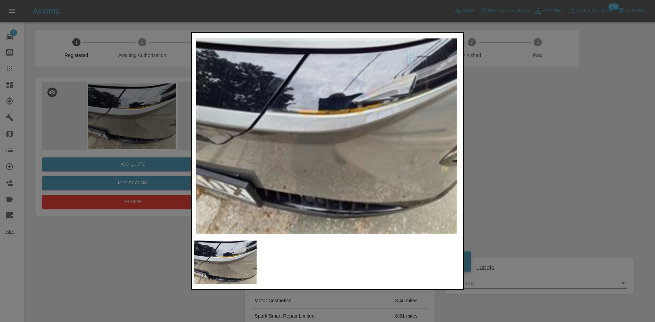
click at [352, 130] on img at bounding box center [327, 135] width 269 height 203
click at [207, 259] on img at bounding box center [225, 263] width 65 height 44
click at [420, 140] on img at bounding box center [327, 135] width 269 height 203
click at [212, 251] on img at bounding box center [225, 263] width 65 height 44
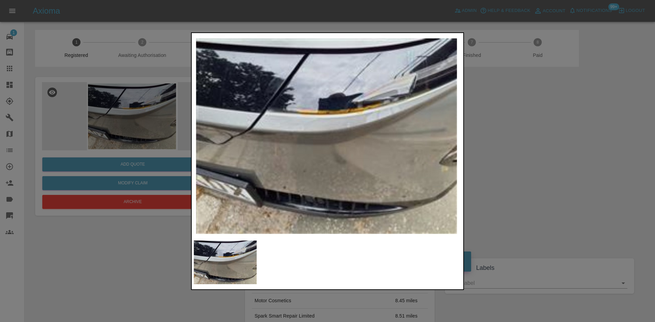
click at [411, 165] on img at bounding box center [327, 135] width 269 height 203
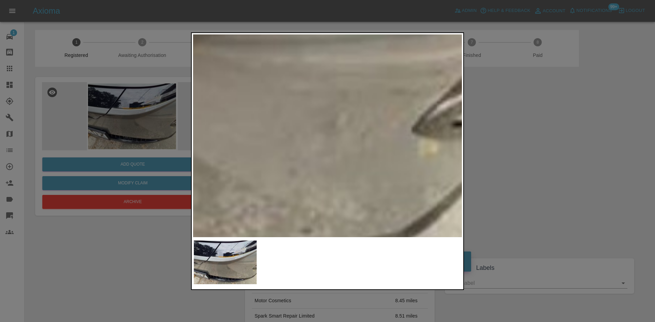
click at [562, 155] on div at bounding box center [327, 161] width 655 height 322
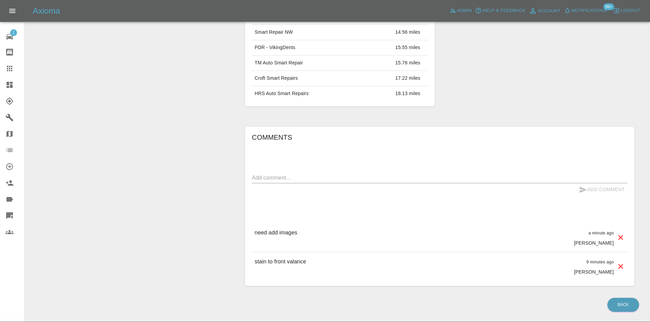
scroll to position [349, 0]
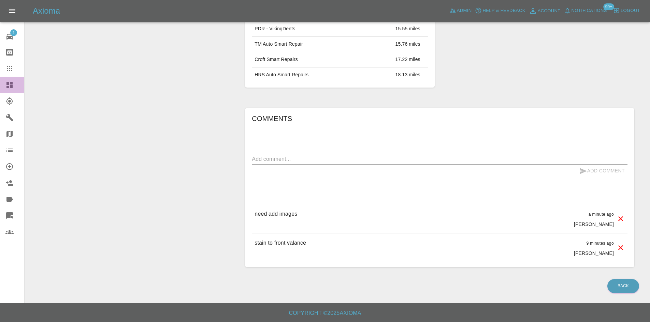
click at [8, 90] on link "Dashboard" at bounding box center [12, 85] width 24 height 16
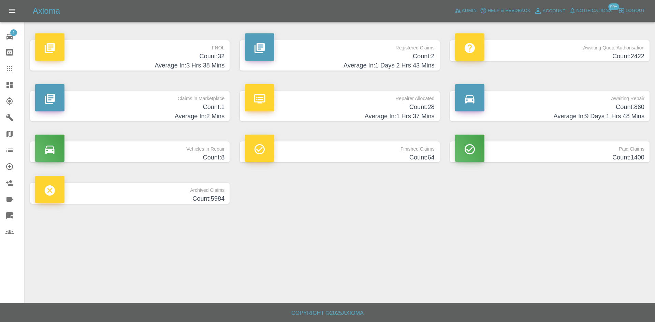
click at [11, 88] on icon at bounding box center [9, 85] width 6 height 6
click at [594, 13] on span "Notifications" at bounding box center [594, 11] width 35 height 8
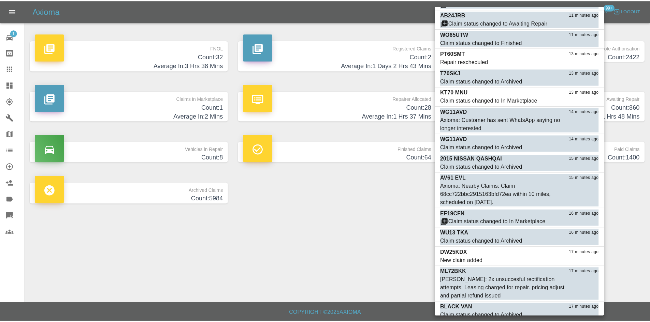
scroll to position [512, 0]
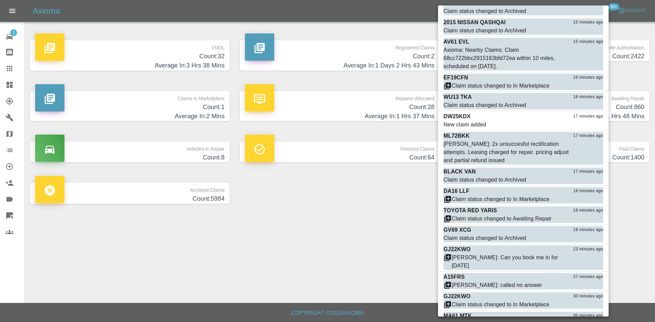
click at [369, 176] on div at bounding box center [327, 161] width 655 height 322
click at [1, 84] on div at bounding box center [327, 161] width 655 height 322
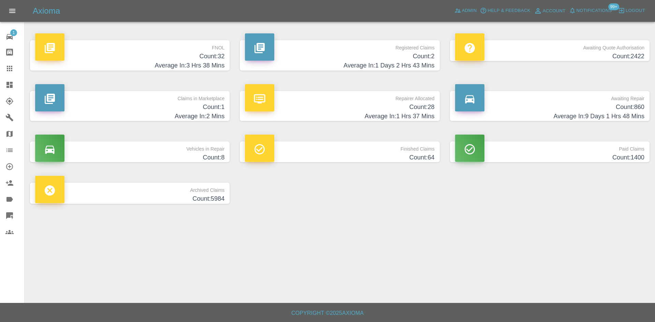
click at [7, 85] on div "Mark all as read RJ22HKF 3 minutes ago Claim status changed to Finished Mark as…" at bounding box center [327, 161] width 655 height 322
click at [8, 86] on icon at bounding box center [9, 85] width 6 height 6
click at [15, 86] on div at bounding box center [14, 85] width 19 height 8
click at [11, 82] on icon at bounding box center [9, 85] width 6 height 6
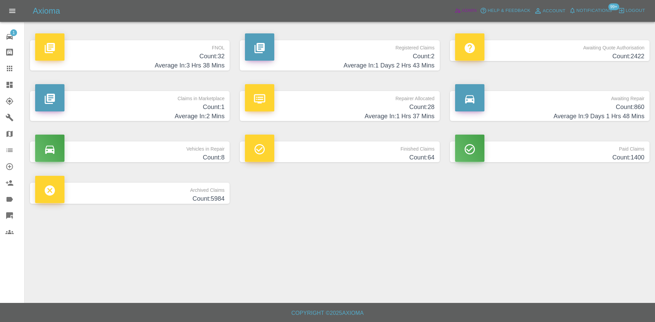
click at [471, 5] on link "Admin" at bounding box center [466, 10] width 26 height 11
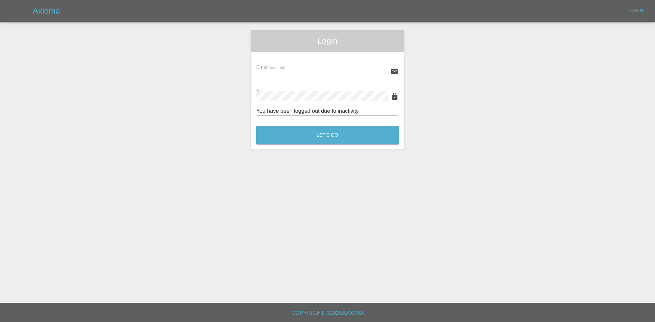
type input "[PERSON_NAME][EMAIL_ADDRESS][PERSON_NAME][DOMAIN_NAME]"
click at [345, 139] on button "Let's Go" at bounding box center [327, 135] width 143 height 19
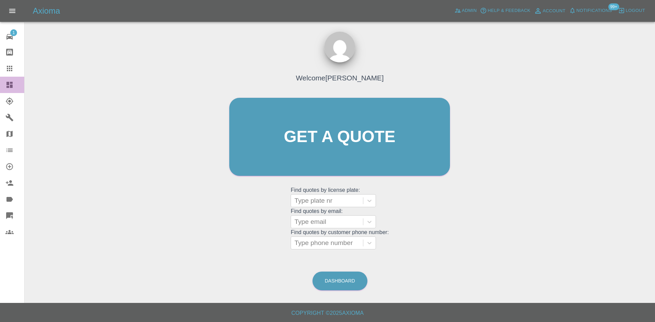
click at [7, 90] on link "Dashboard" at bounding box center [12, 85] width 24 height 16
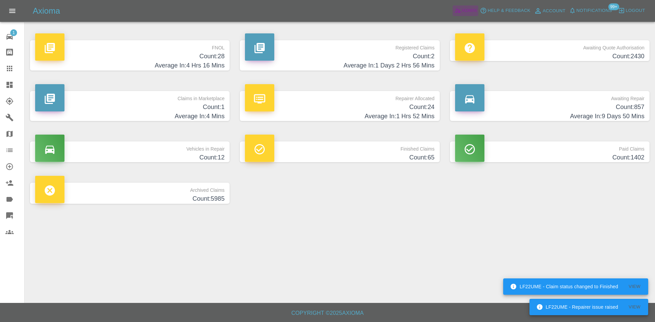
click at [471, 13] on span "Admin" at bounding box center [469, 11] width 15 height 8
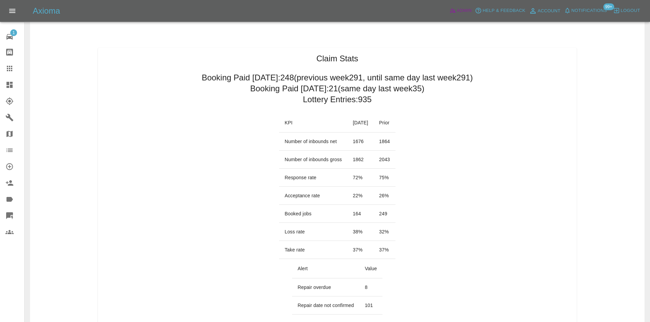
scroll to position [68, 0]
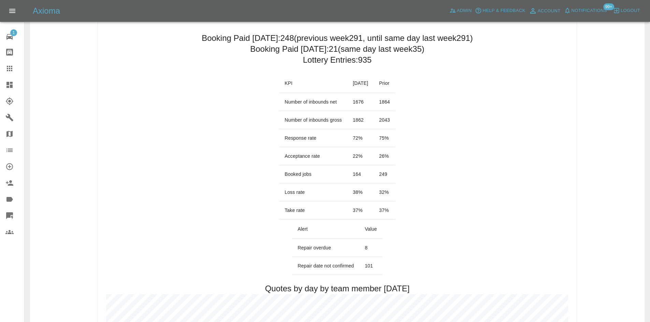
click at [3, 81] on link "Dashboard" at bounding box center [12, 85] width 24 height 16
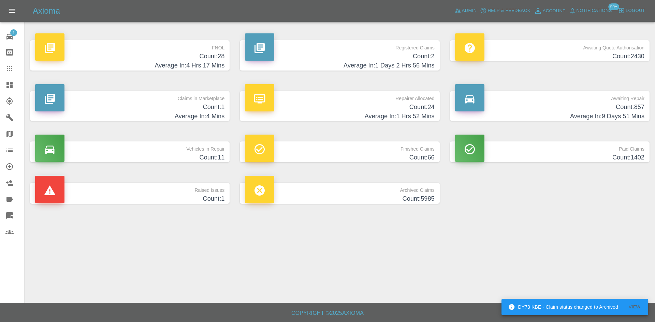
click at [136, 94] on p "Claims in Marketplace" at bounding box center [129, 97] width 189 height 12
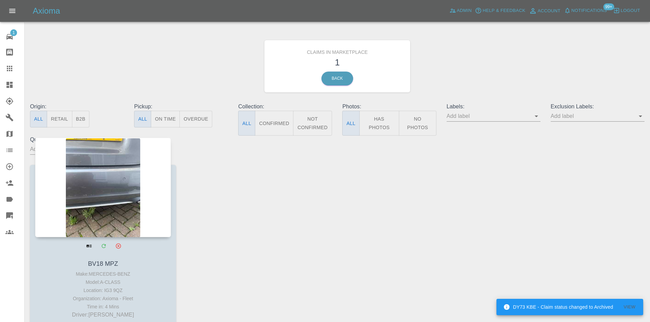
click at [137, 181] on div at bounding box center [103, 188] width 136 height 100
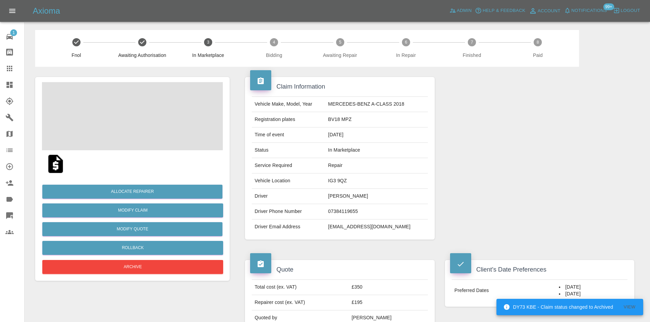
click at [161, 151] on div at bounding box center [132, 163] width 181 height 27
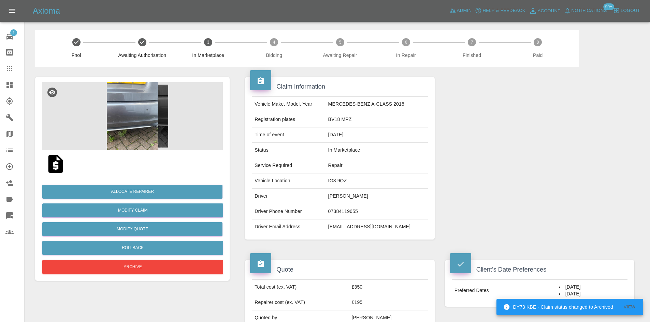
click at [165, 140] on img at bounding box center [132, 116] width 181 height 68
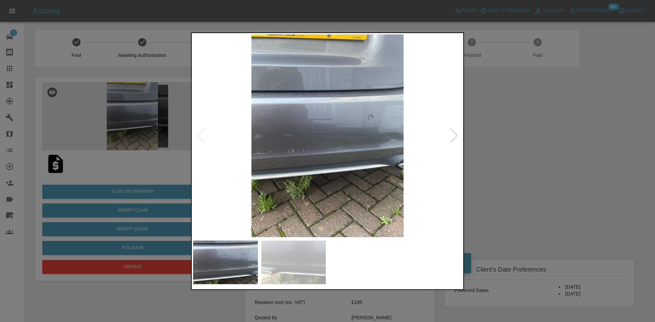
click at [453, 140] on div at bounding box center [453, 135] width 9 height 15
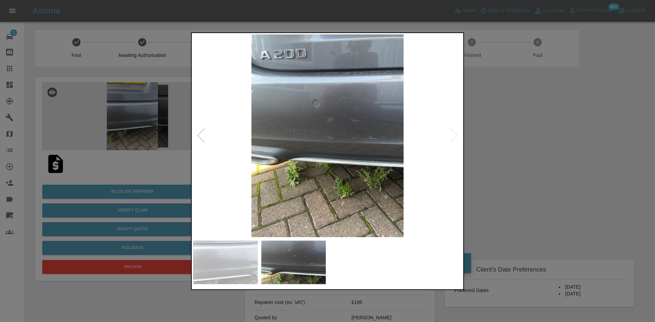
click at [537, 134] on div at bounding box center [327, 161] width 655 height 322
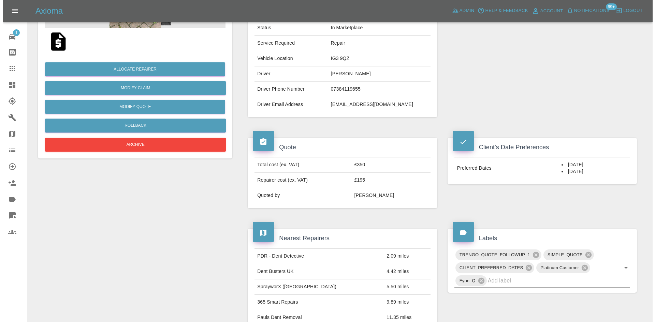
scroll to position [68, 0]
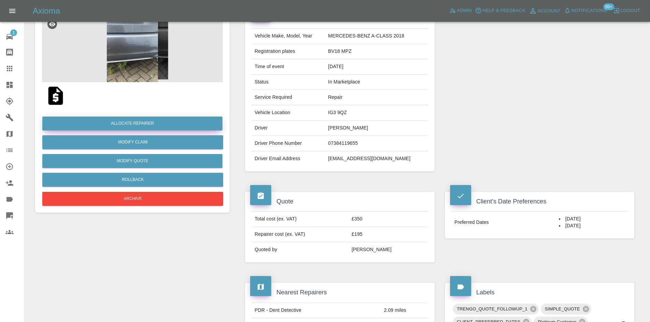
click at [141, 120] on button "Allocate Repairer" at bounding box center [132, 124] width 180 height 14
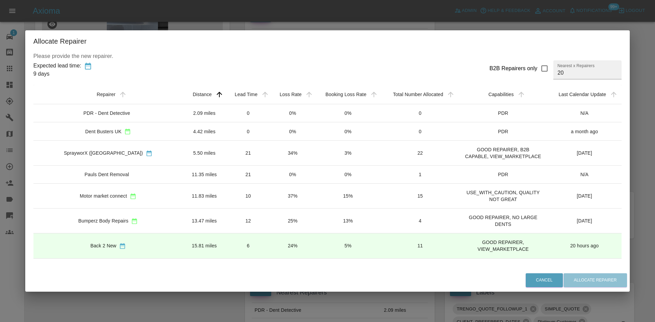
click at [129, 108] on td "PDR - Dent Detective" at bounding box center [108, 113] width 150 height 18
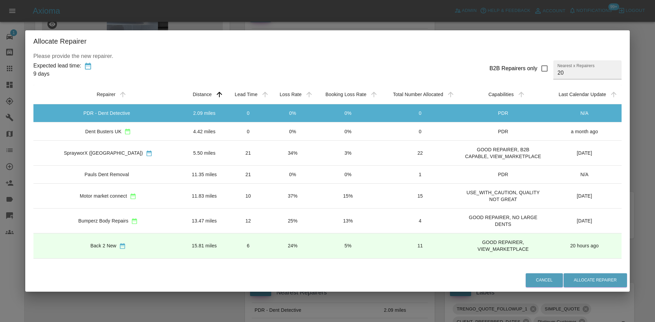
click at [134, 132] on div "Dent Busters UK" at bounding box center [108, 131] width 139 height 7
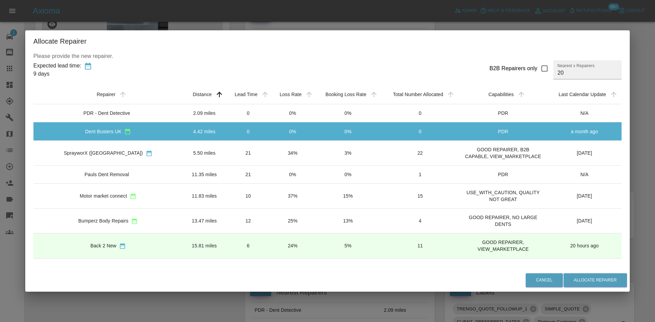
click at [136, 139] on td "Dent Busters UK" at bounding box center [108, 131] width 150 height 18
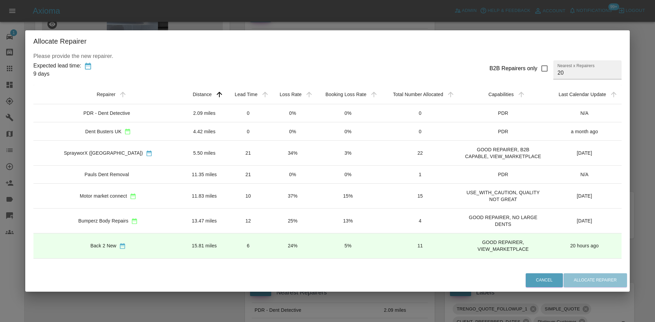
click at [138, 147] on td "SprayworX ([GEOGRAPHIC_DATA])" at bounding box center [108, 153] width 150 height 25
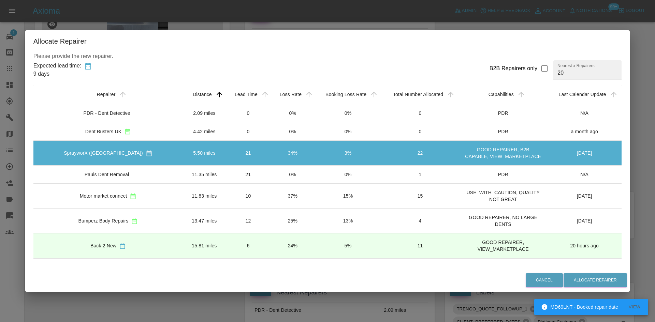
click at [183, 202] on td "11.83 miles" at bounding box center [204, 196] width 43 height 25
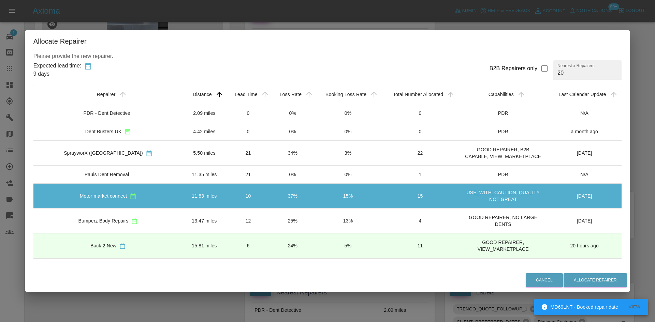
click at [572, 271] on div "Cancel Allocate Repairer" at bounding box center [327, 280] width 605 height 23
click at [576, 277] on button "Allocate Repairer" at bounding box center [595, 281] width 63 height 14
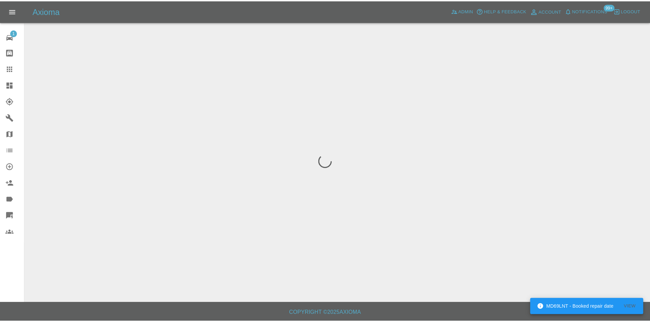
scroll to position [0, 0]
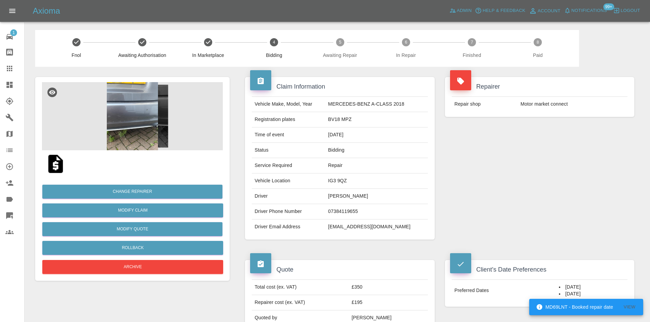
click at [600, 16] on span "Notifications 99+" at bounding box center [585, 10] width 46 height 11
click at [598, 10] on span "Notifications" at bounding box center [589, 11] width 35 height 8
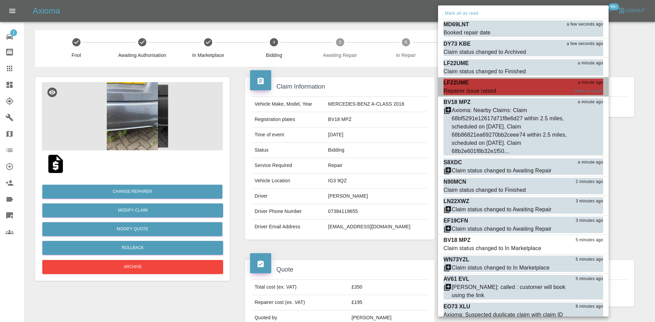
click at [491, 88] on div "Repairer issue raised" at bounding box center [470, 91] width 53 height 8
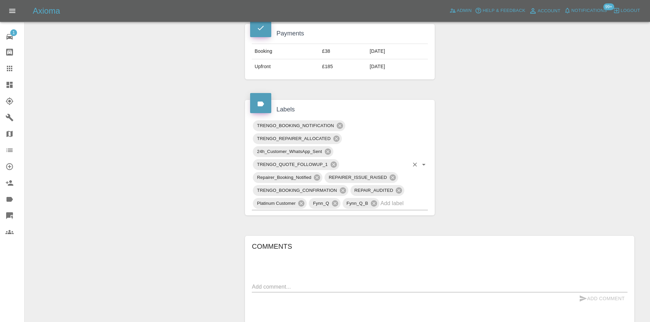
scroll to position [580, 0]
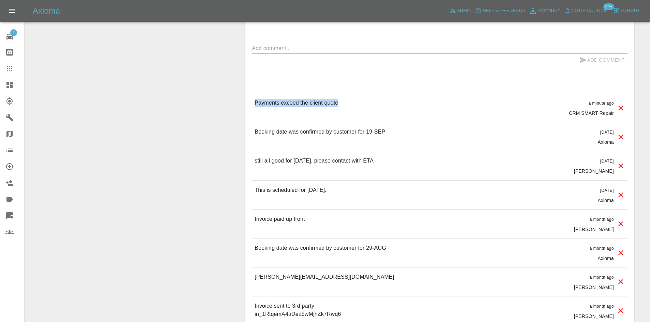
drag, startPoint x: 359, startPoint y: 90, endPoint x: 254, endPoint y: 93, distance: 104.8
click at [254, 93] on div "Payments exceed the client quote a minute ago CRM SMART Repair" at bounding box center [440, 107] width 376 height 29
drag, startPoint x: 341, startPoint y: 268, endPoint x: 299, endPoint y: 268, distance: 42.3
click at [299, 268] on div "[PERSON_NAME][EMAIL_ADDRESS][DOMAIN_NAME] a month ago [PERSON_NAME]" at bounding box center [440, 282] width 376 height 29
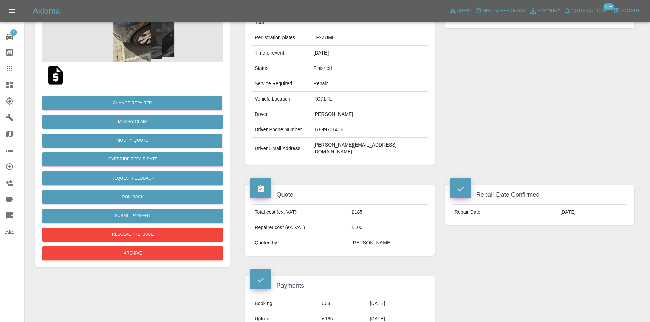
scroll to position [0, 0]
